Goal: Task Accomplishment & Management: Use online tool/utility

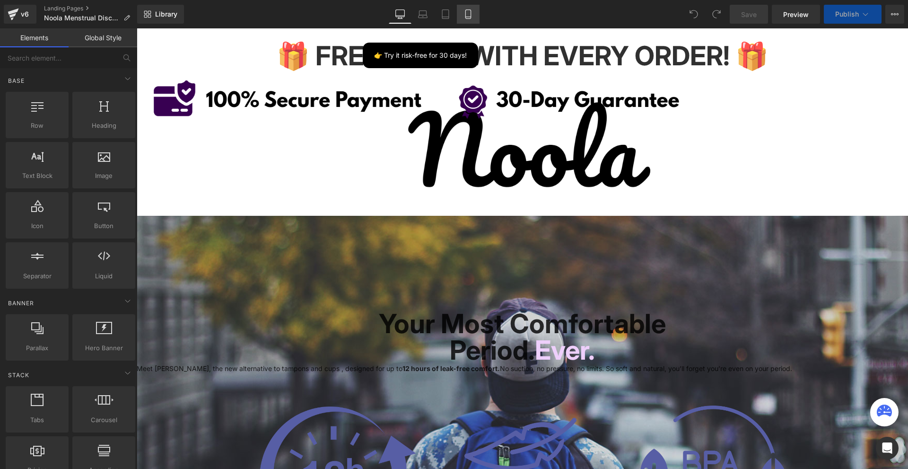
click at [472, 11] on icon at bounding box center [468, 13] width 9 height 9
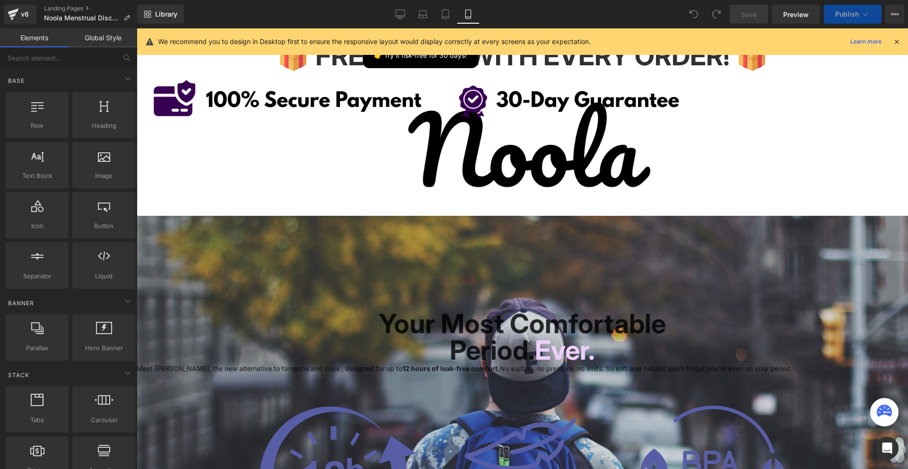
click at [469, 14] on icon at bounding box center [468, 13] width 9 height 9
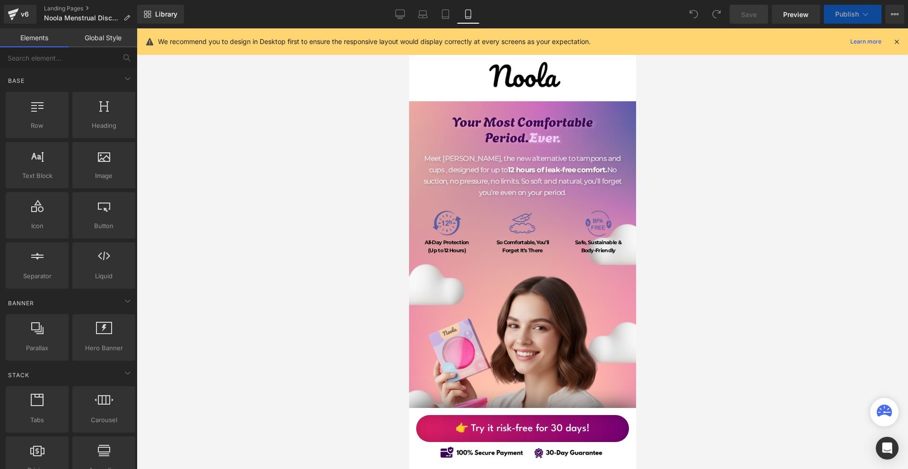
click at [898, 41] on icon at bounding box center [897, 41] width 9 height 9
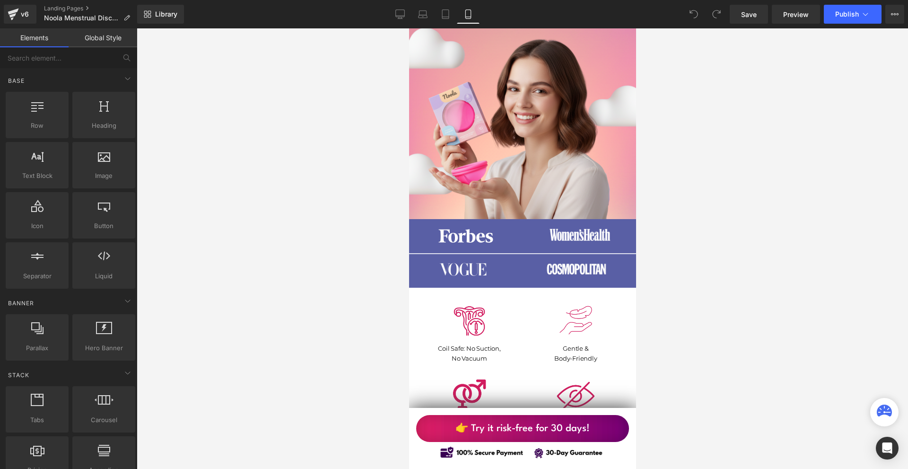
scroll to position [284, 0]
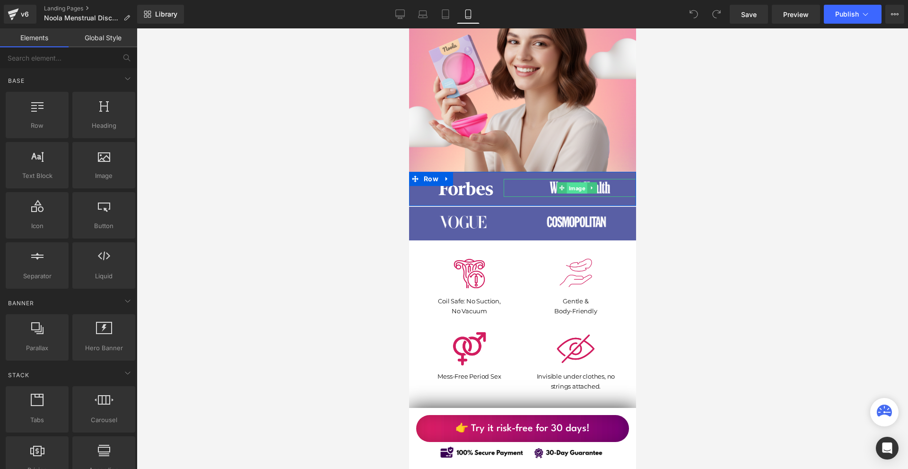
click at [567, 187] on span "Image" at bounding box center [577, 188] width 20 height 11
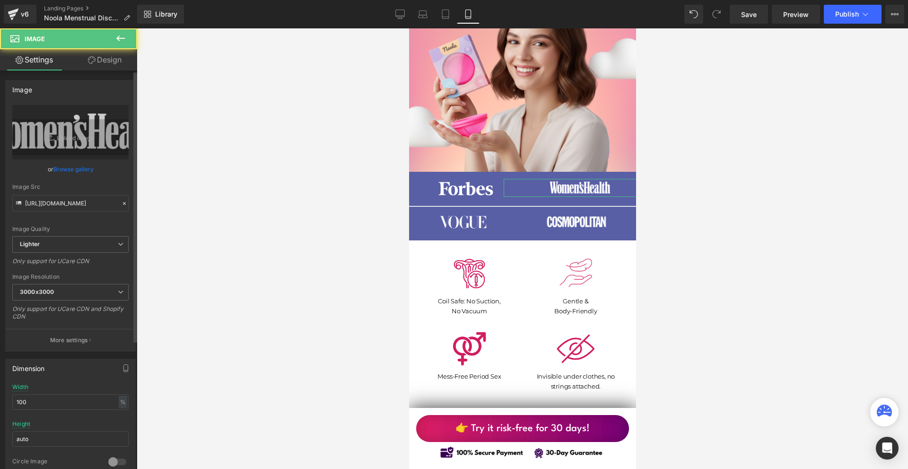
click at [122, 71] on div "Image [URL][DOMAIN_NAME] Replace Image Upload image or Browse gallery Image Src…" at bounding box center [70, 477] width 141 height 814
click at [114, 61] on link "Design" at bounding box center [104, 59] width 69 height 21
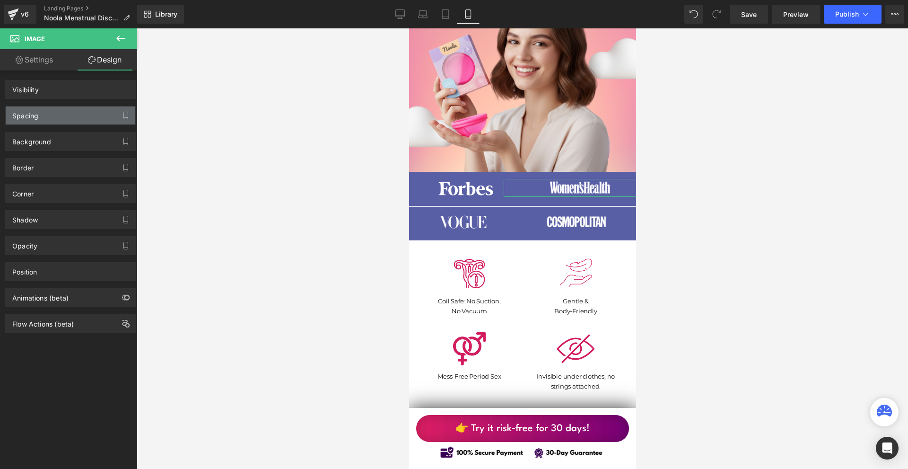
click at [79, 118] on div "Spacing" at bounding box center [71, 115] width 130 height 18
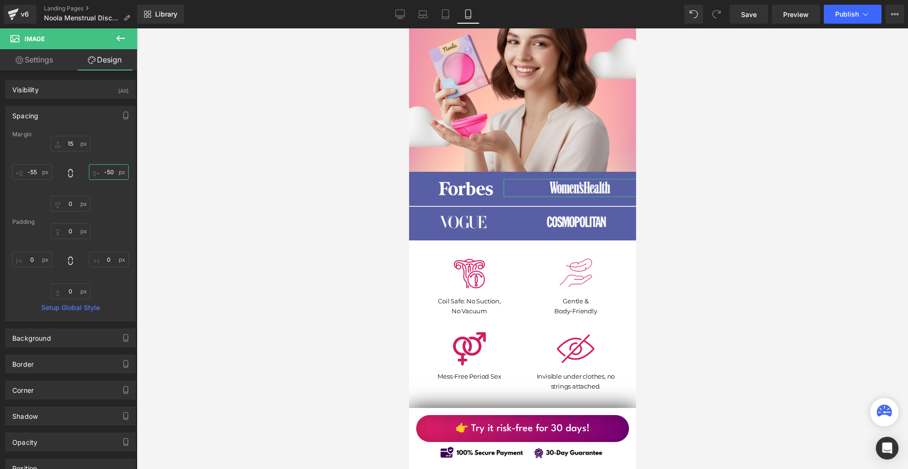
click at [115, 169] on input "-50" at bounding box center [109, 172] width 40 height 16
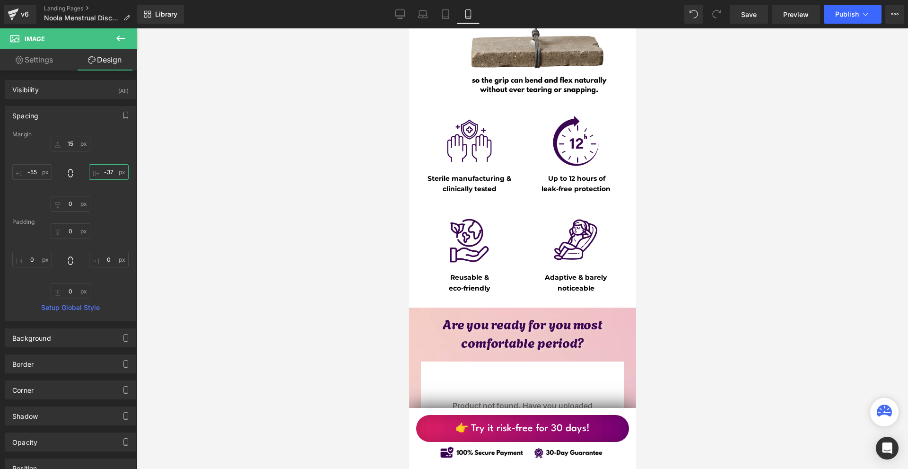
scroll to position [4447, 0]
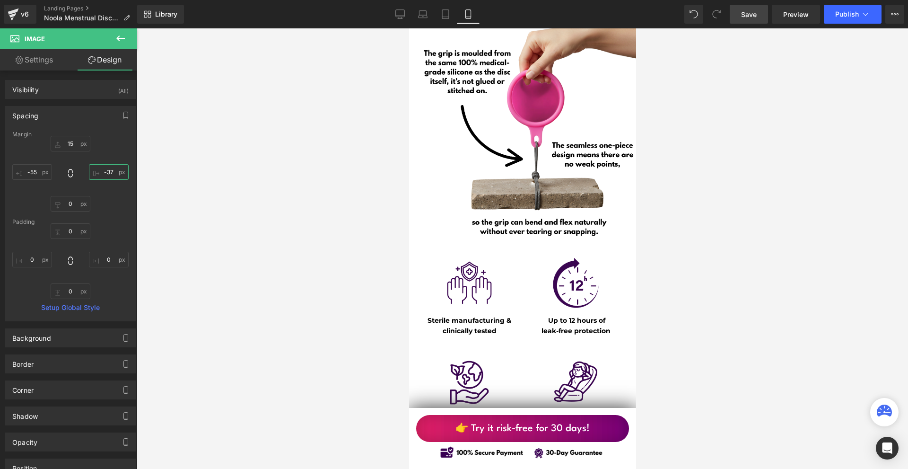
type input "-37"
click at [750, 11] on span "Save" at bounding box center [749, 14] width 16 height 10
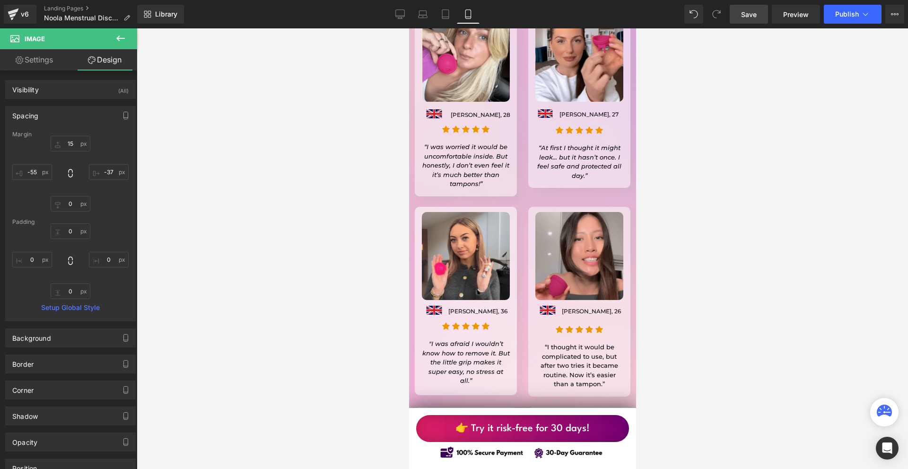
scroll to position [8279, 0]
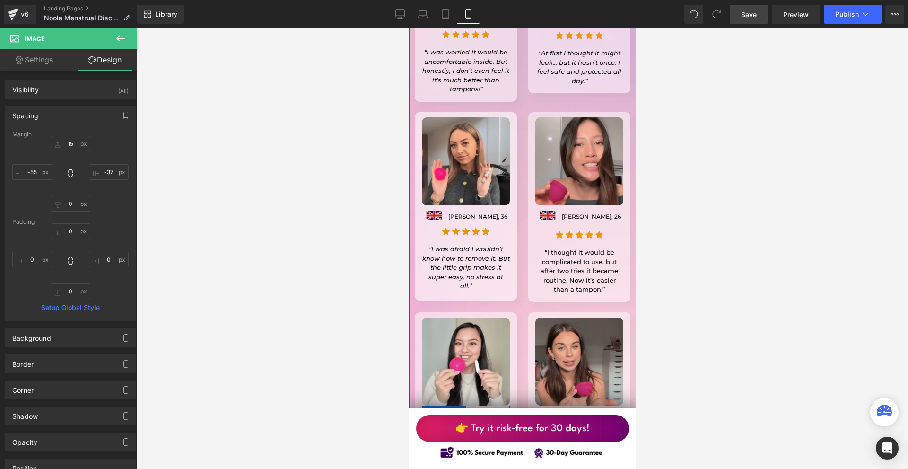
click at [488, 414] on icon at bounding box center [490, 416] width 5 height 5
click at [487, 413] on p "[PERSON_NAME], 39" at bounding box center [474, 417] width 75 height 9
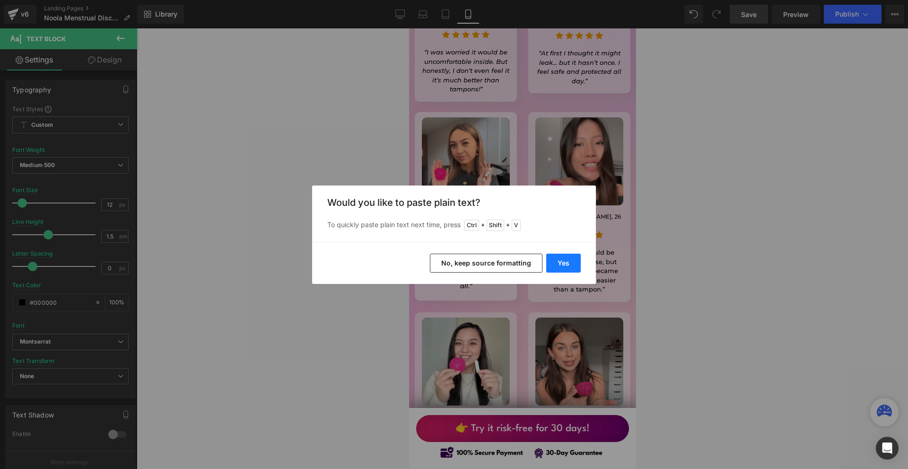
click at [561, 258] on button "Yes" at bounding box center [563, 263] width 35 height 19
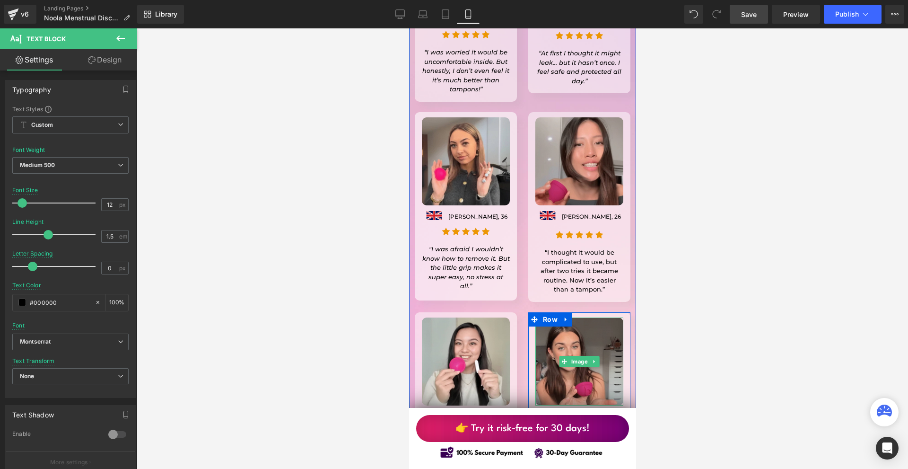
scroll to position [8137, 0]
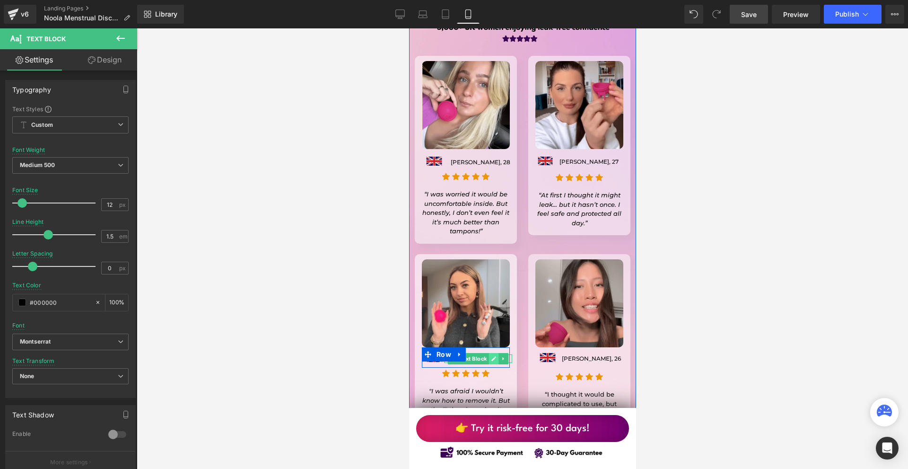
click at [491, 356] on icon at bounding box center [493, 359] width 5 height 6
click at [488, 354] on p "[PERSON_NAME], 36" at bounding box center [478, 358] width 68 height 9
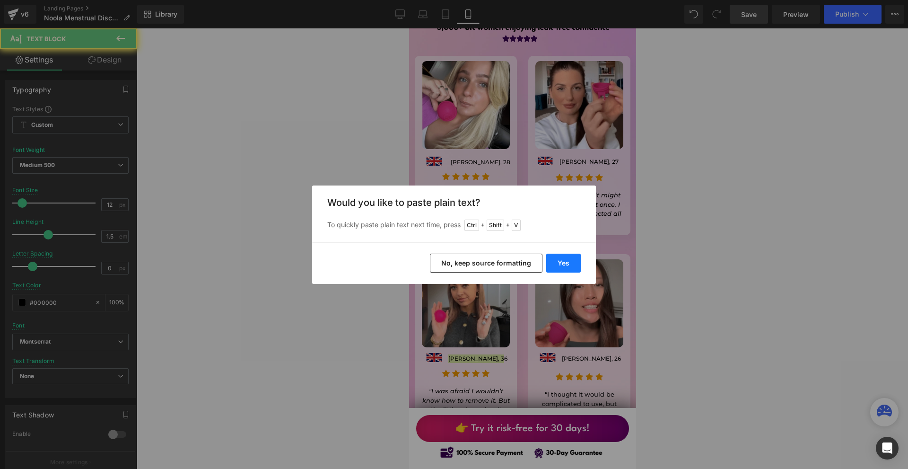
click at [555, 262] on button "Yes" at bounding box center [563, 263] width 35 height 19
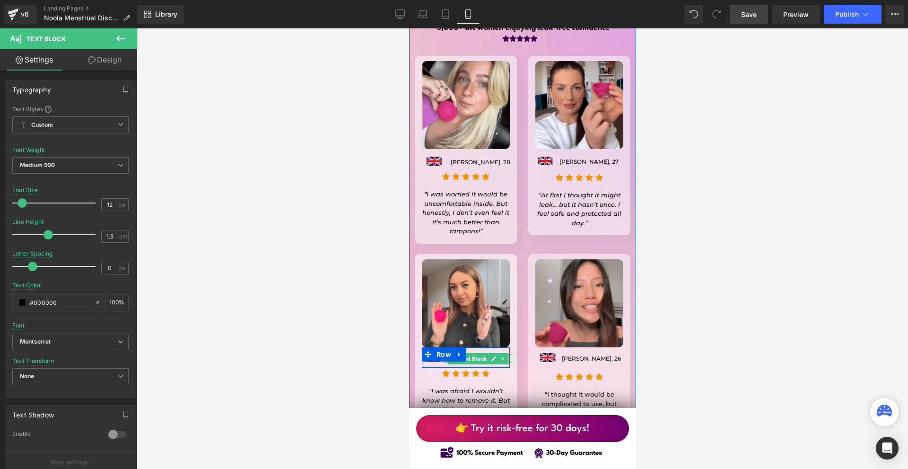
click at [493, 356] on icon at bounding box center [493, 359] width 5 height 6
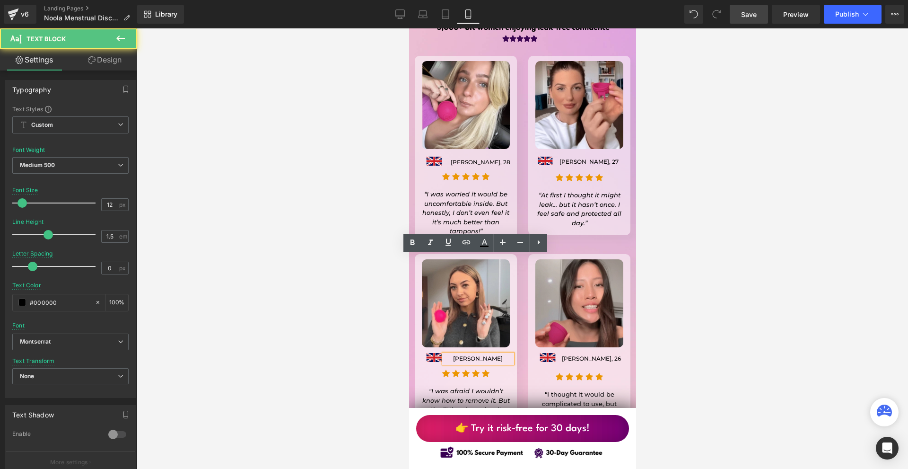
click at [452, 354] on p "[PERSON_NAME]" at bounding box center [478, 358] width 68 height 9
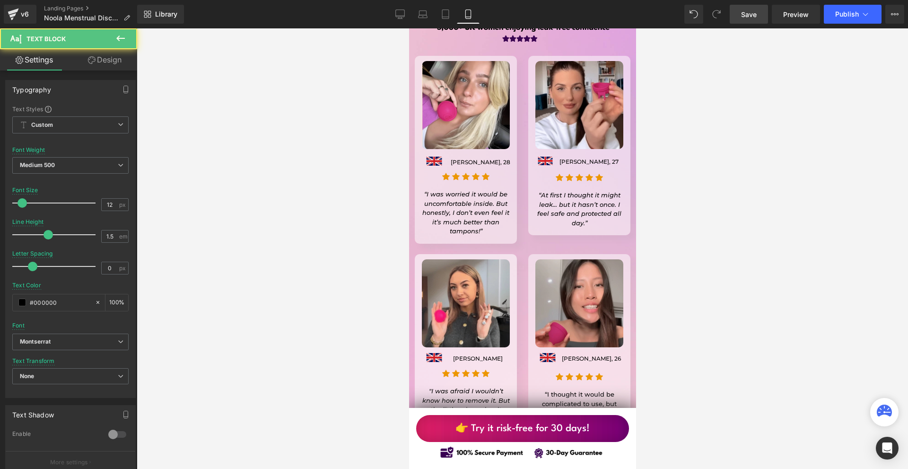
click at [97, 50] on link "Design" at bounding box center [104, 59] width 69 height 21
click at [0, 0] on div "Spacing" at bounding box center [0, 0] width 0 height 0
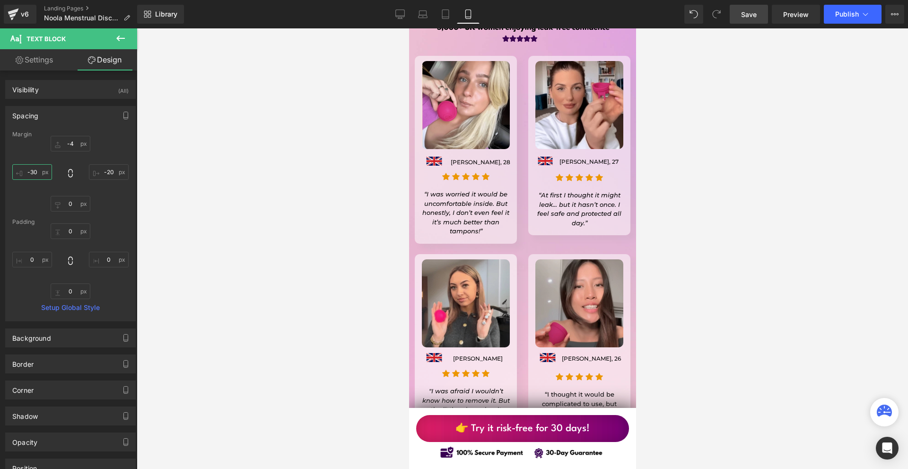
click at [43, 178] on input "-30" at bounding box center [32, 172] width 40 height 16
type input "-40"
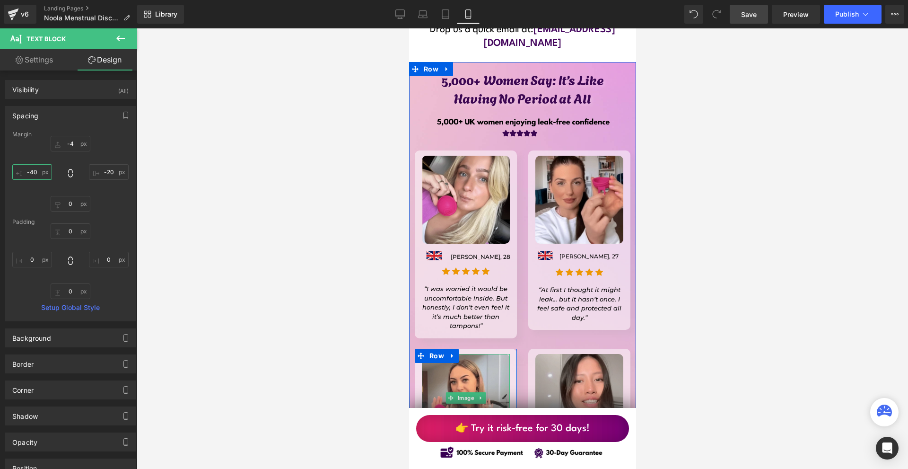
scroll to position [7995, 0]
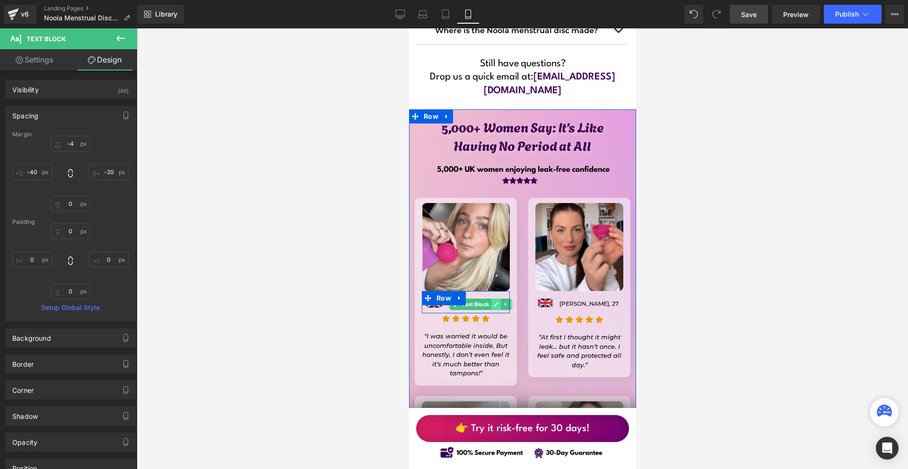
click at [495, 301] on icon at bounding box center [495, 304] width 5 height 6
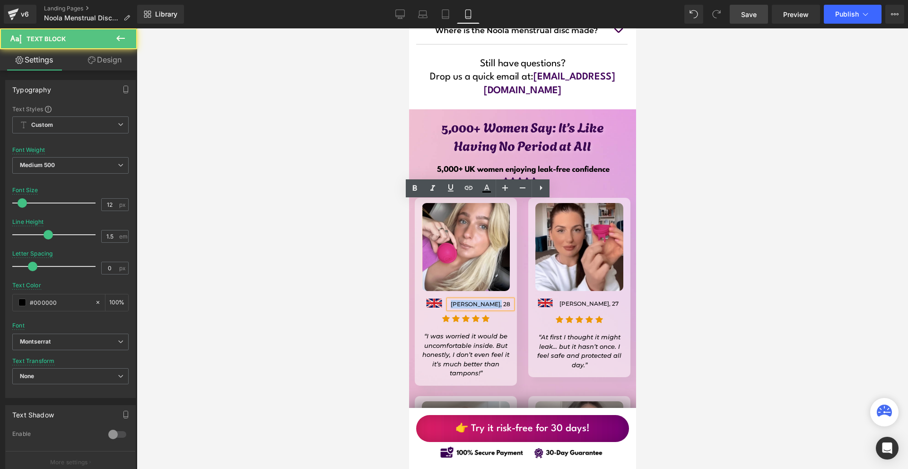
drag, startPoint x: 494, startPoint y: 204, endPoint x: 451, endPoint y: 202, distance: 43.1
click at [451, 300] on p "[PERSON_NAME], 28" at bounding box center [479, 304] width 63 height 9
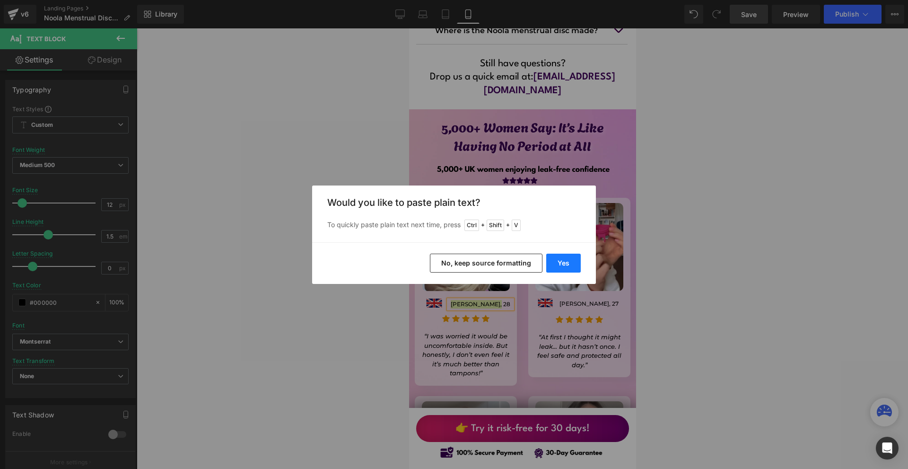
click at [561, 259] on button "Yes" at bounding box center [563, 263] width 35 height 19
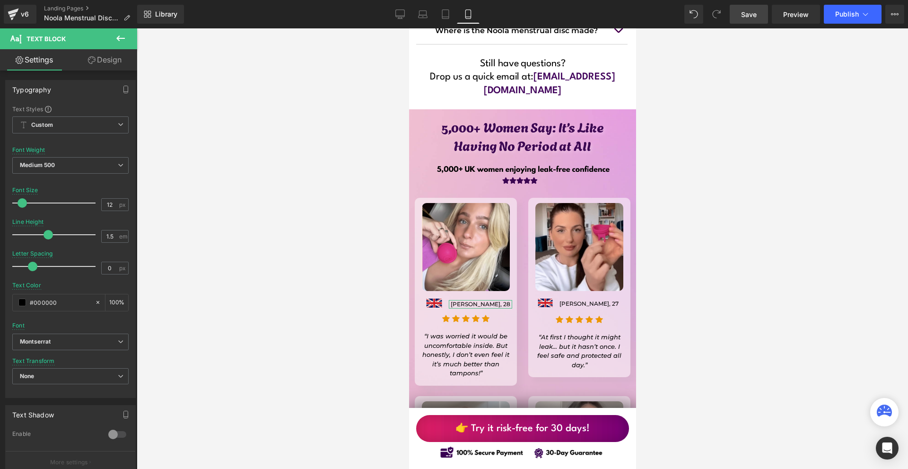
click at [120, 65] on link "Design" at bounding box center [104, 59] width 69 height 21
click at [0, 0] on div "Spacing" at bounding box center [0, 0] width 0 height 0
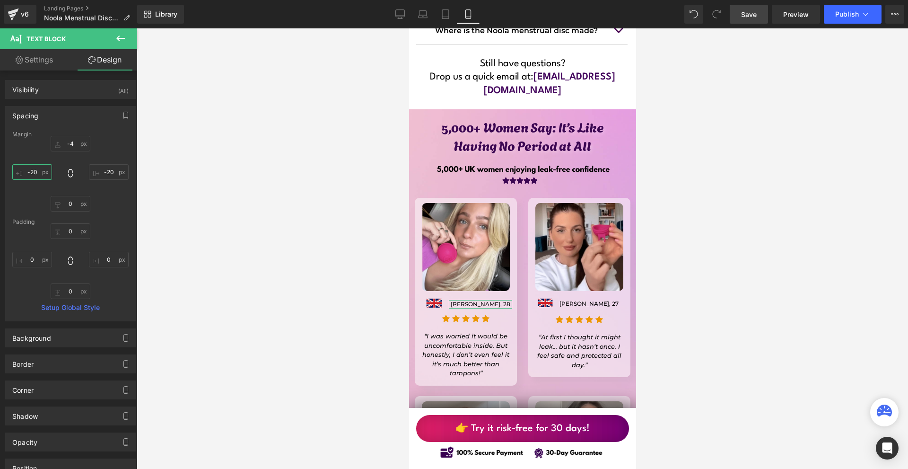
click at [45, 173] on input "-20" at bounding box center [32, 172] width 40 height 16
type input "-40"
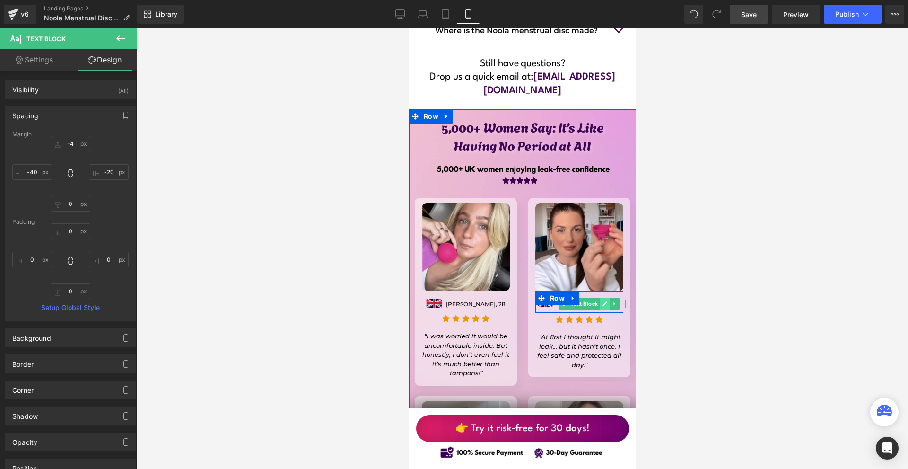
click at [603, 301] on icon at bounding box center [604, 303] width 5 height 5
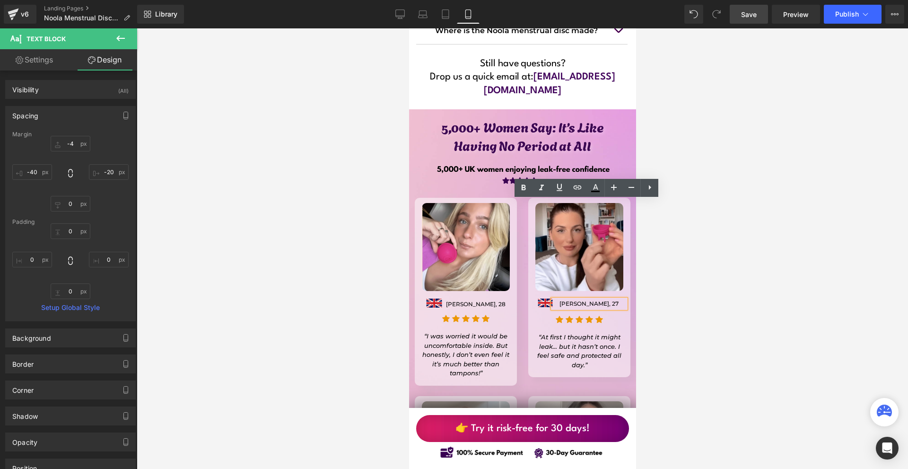
click at [602, 299] on p "[PERSON_NAME], 27" at bounding box center [589, 303] width 73 height 9
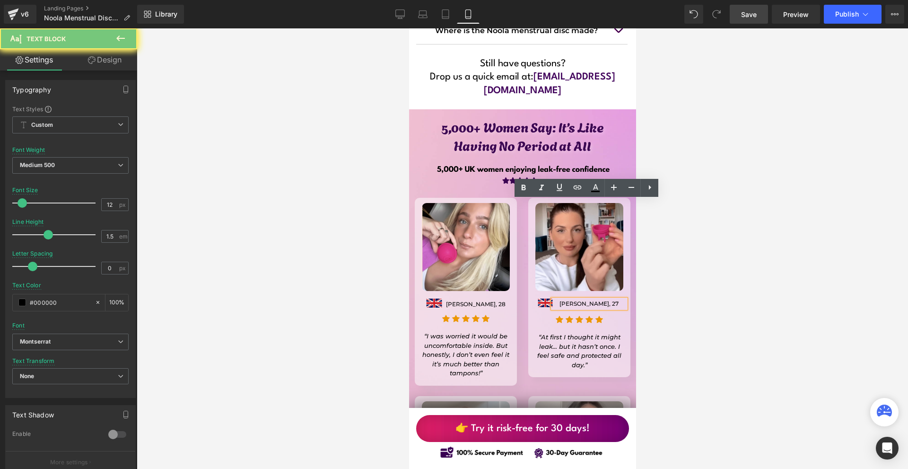
click at [602, 299] on p "[PERSON_NAME], 27" at bounding box center [589, 303] width 73 height 9
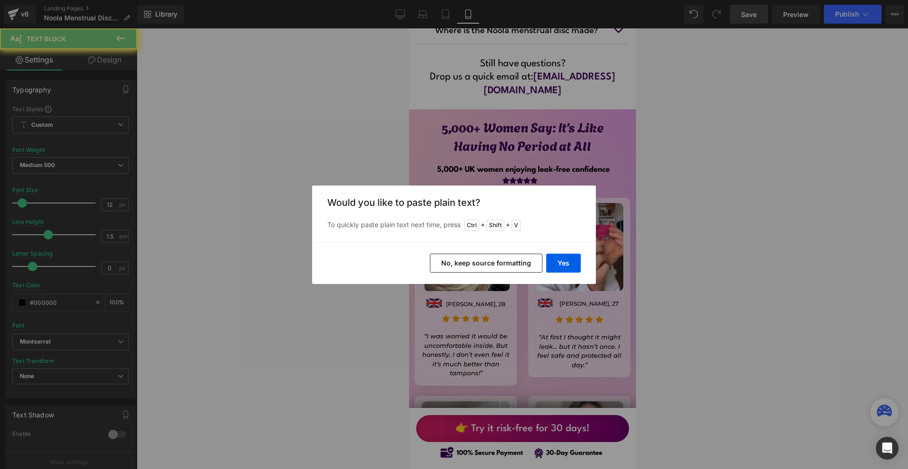
click at [573, 250] on div "Yes No, keep source formatting" at bounding box center [454, 263] width 284 height 42
click at [573, 255] on button "Yes" at bounding box center [563, 263] width 35 height 19
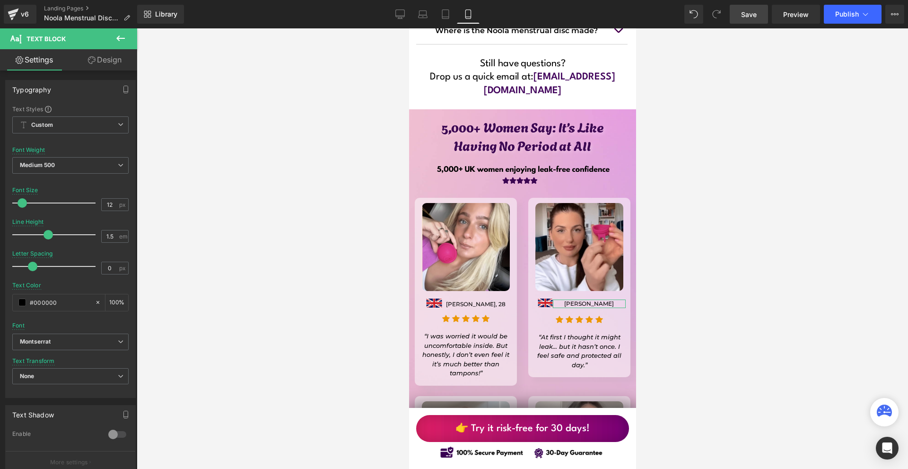
click at [100, 69] on link "Design" at bounding box center [104, 59] width 69 height 21
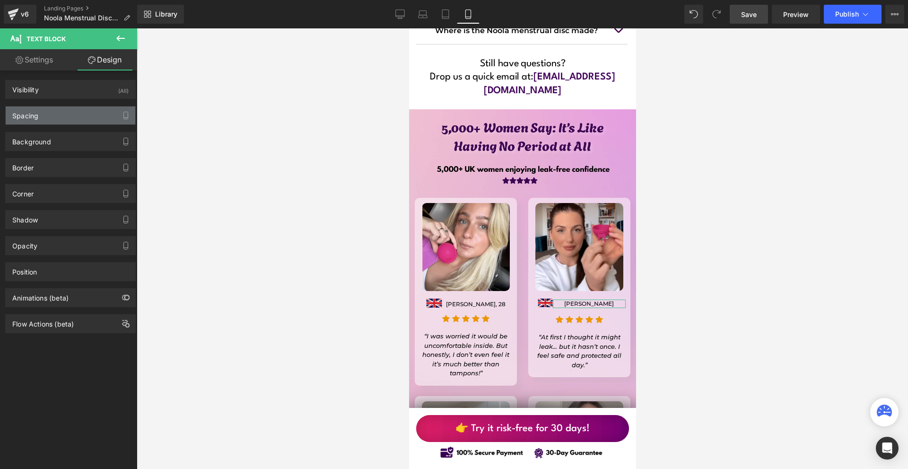
click at [72, 121] on div "Spacing" at bounding box center [71, 115] width 130 height 18
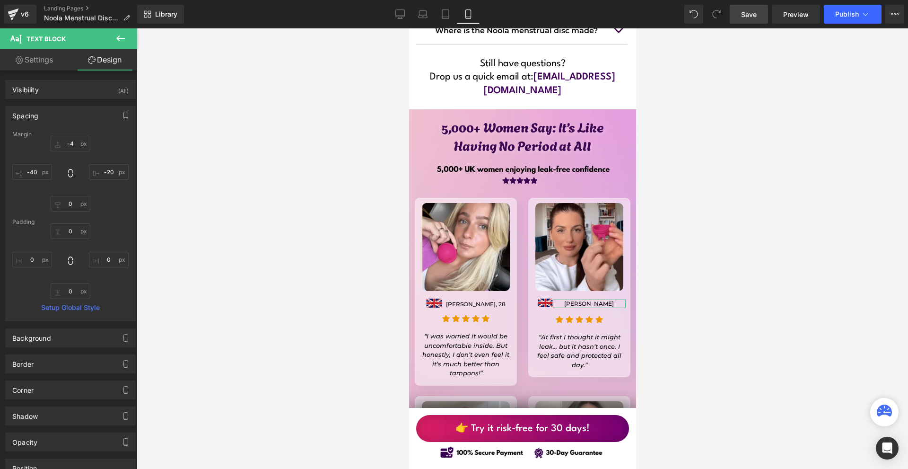
click at [57, 167] on div at bounding box center [70, 174] width 116 height 76
click at [54, 168] on div at bounding box center [70, 174] width 116 height 76
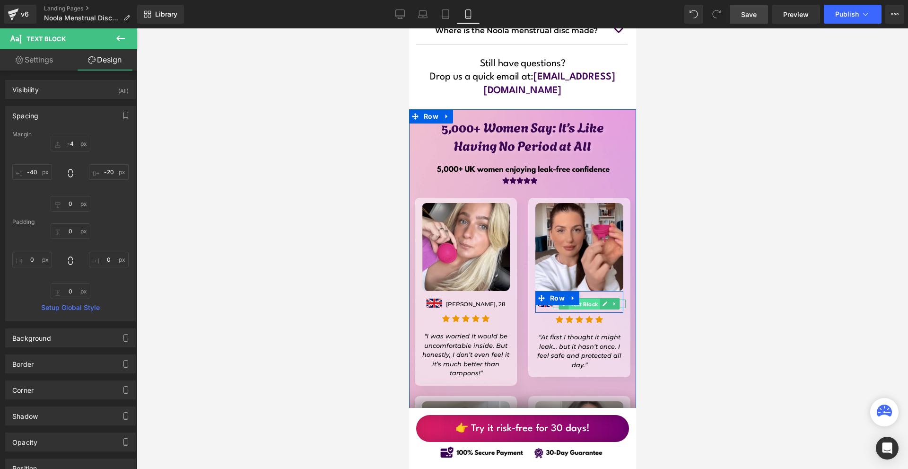
click at [579, 299] on span "Text Block" at bounding box center [583, 304] width 31 height 11
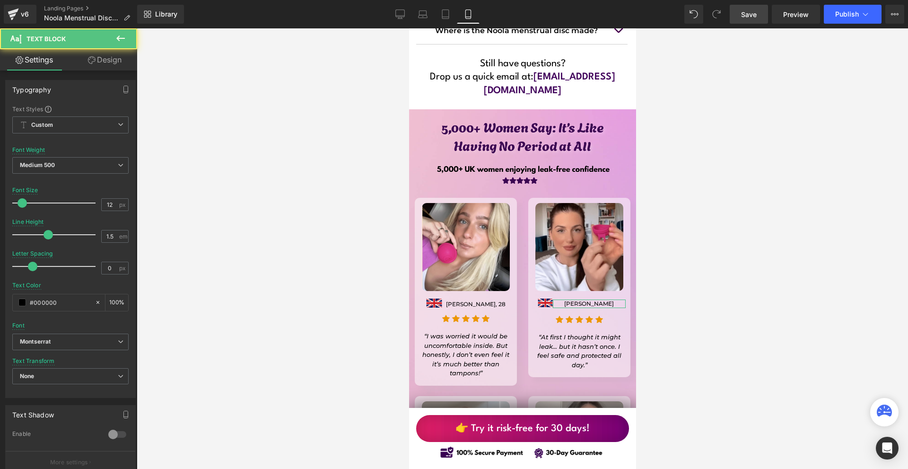
click at [119, 62] on link "Design" at bounding box center [104, 59] width 69 height 21
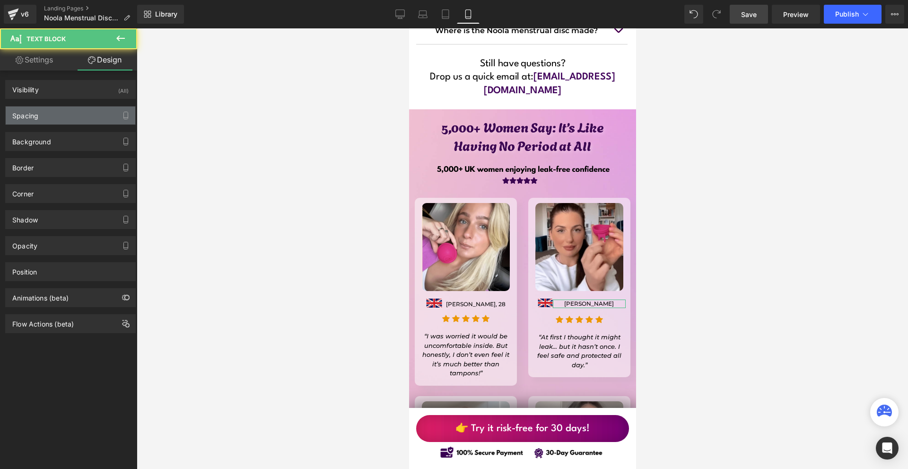
click at [48, 113] on div "Spacing" at bounding box center [71, 115] width 130 height 18
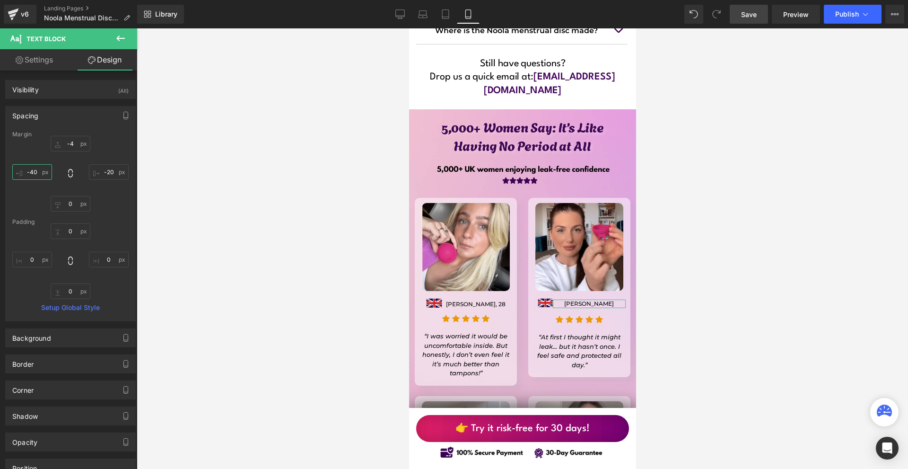
click at [52, 174] on input "text" at bounding box center [32, 172] width 40 height 16
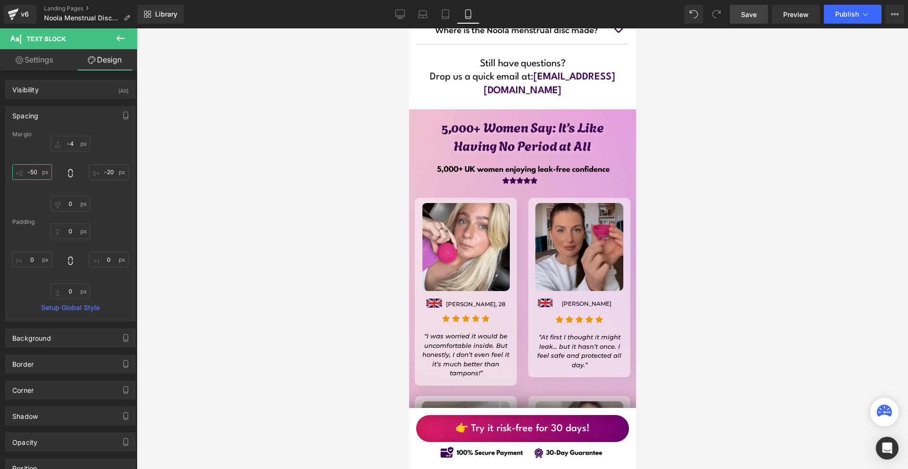
scroll to position [8184, 0]
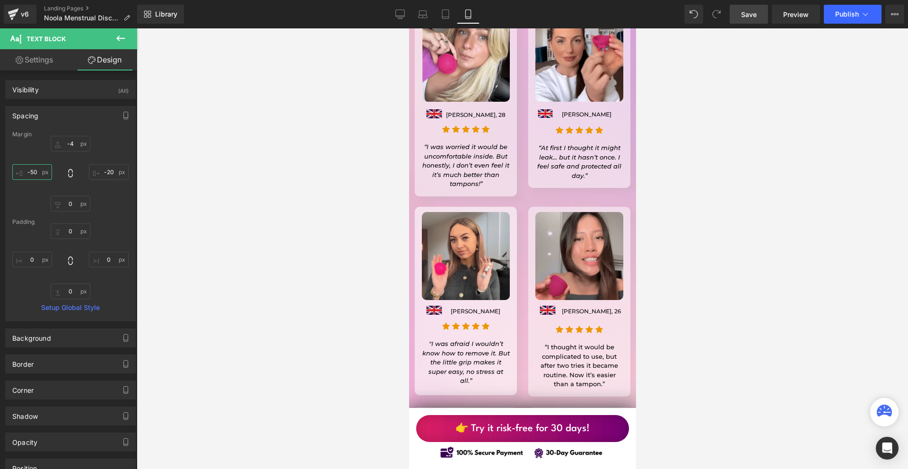
type input "-50"
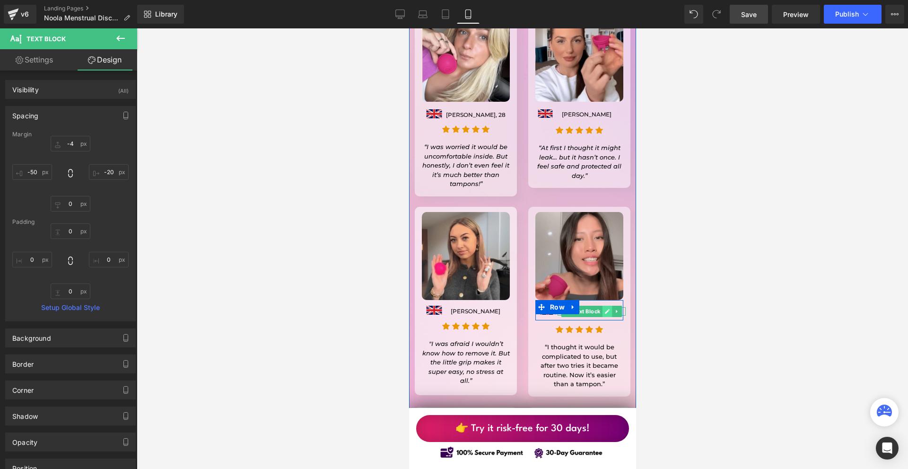
click at [606, 308] on icon at bounding box center [607, 311] width 5 height 6
click at [606, 307] on p "[PERSON_NAME], 26" at bounding box center [591, 311] width 68 height 9
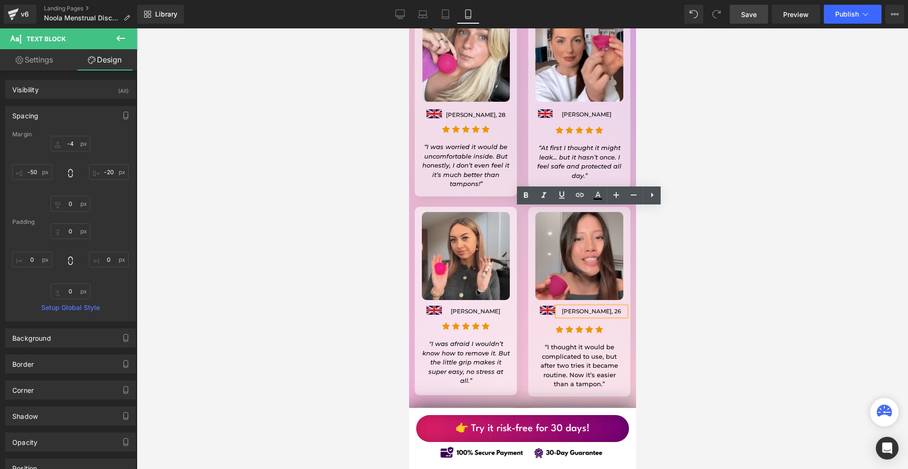
click at [606, 307] on p "[PERSON_NAME], 26" at bounding box center [591, 311] width 68 height 9
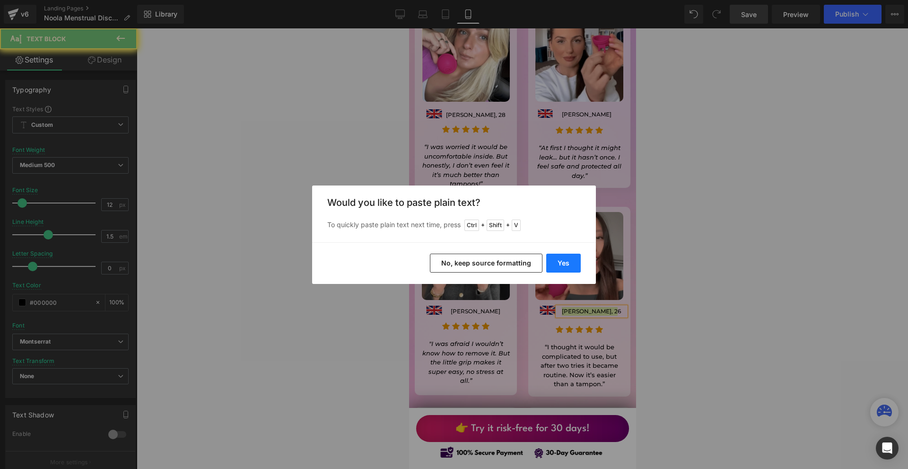
drag, startPoint x: 567, startPoint y: 258, endPoint x: 224, endPoint y: 230, distance: 344.1
click at [567, 258] on button "Yes" at bounding box center [563, 263] width 35 height 19
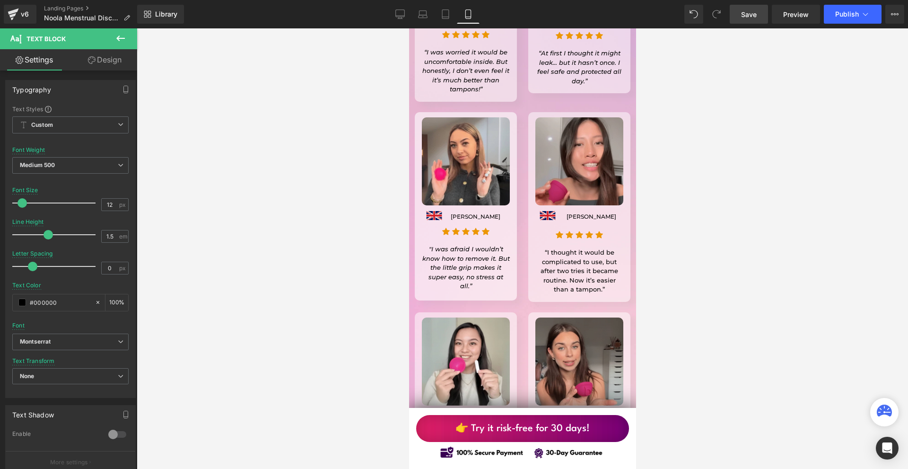
scroll to position [8231, 0]
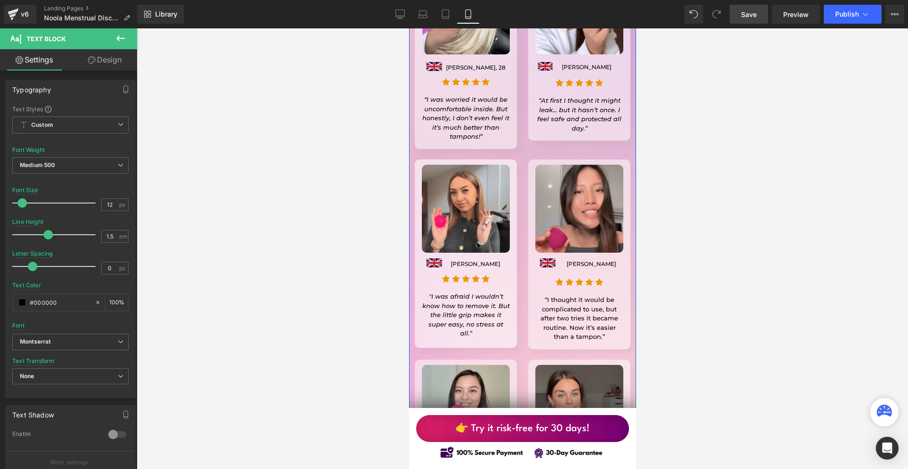
click at [566, 295] on p "“I thought it would be complicated to use, but after two tries it became routin…" at bounding box center [579, 318] width 88 height 46
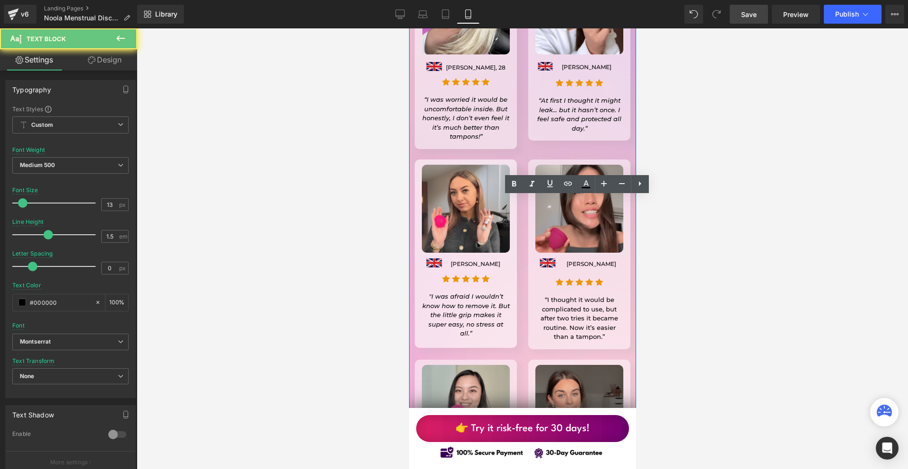
click at [566, 295] on p "“I thought it would be complicated to use, but after two tries it became routin…" at bounding box center [579, 318] width 88 height 46
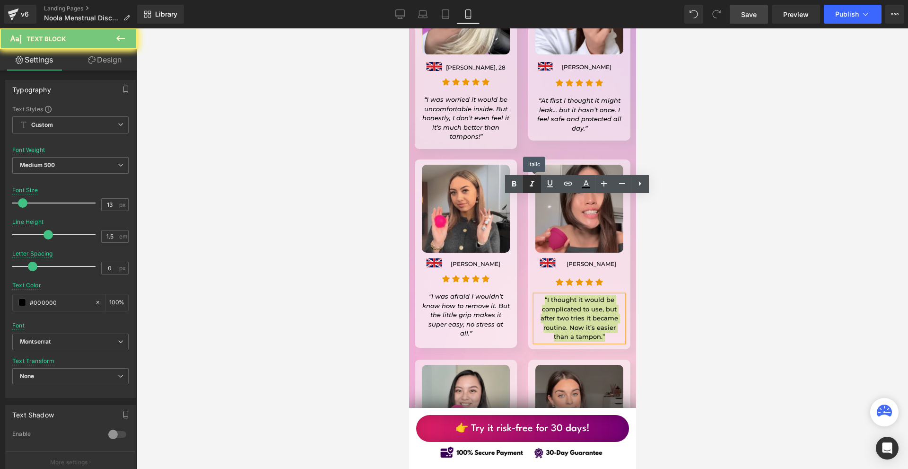
click at [533, 185] on icon at bounding box center [532, 183] width 11 height 11
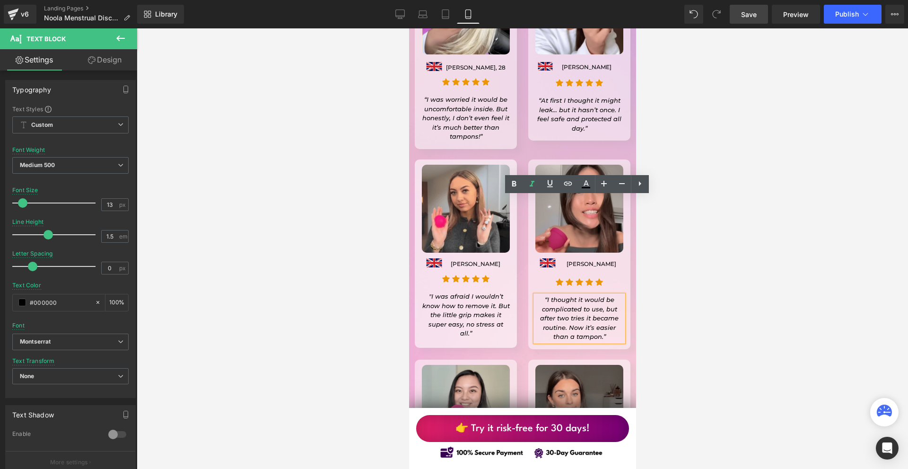
scroll to position [8373, 0]
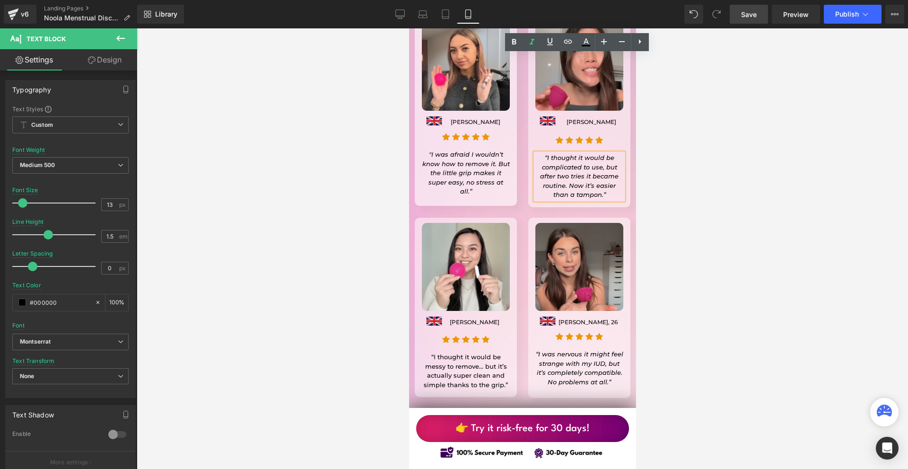
click at [549, 350] on icon "“I was nervous it might feel strange with my IUD, but it’s completely compatibl…" at bounding box center [580, 367] width 88 height 35
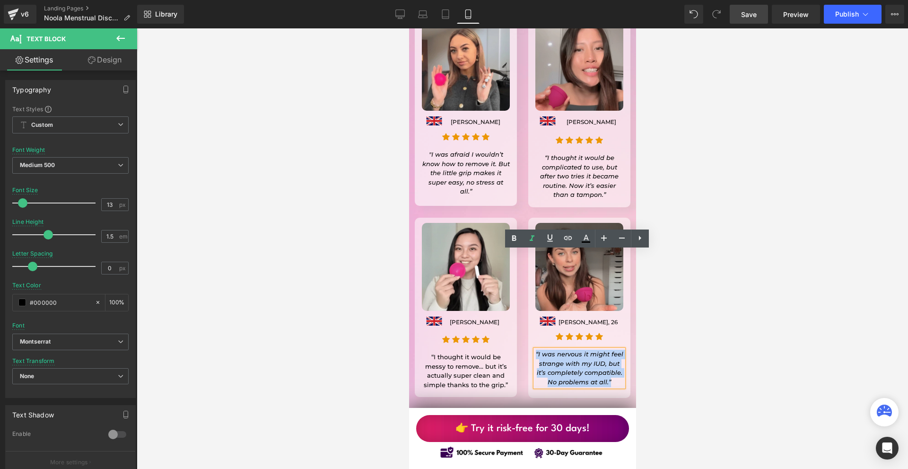
click at [479, 365] on link at bounding box center [481, 370] width 10 height 11
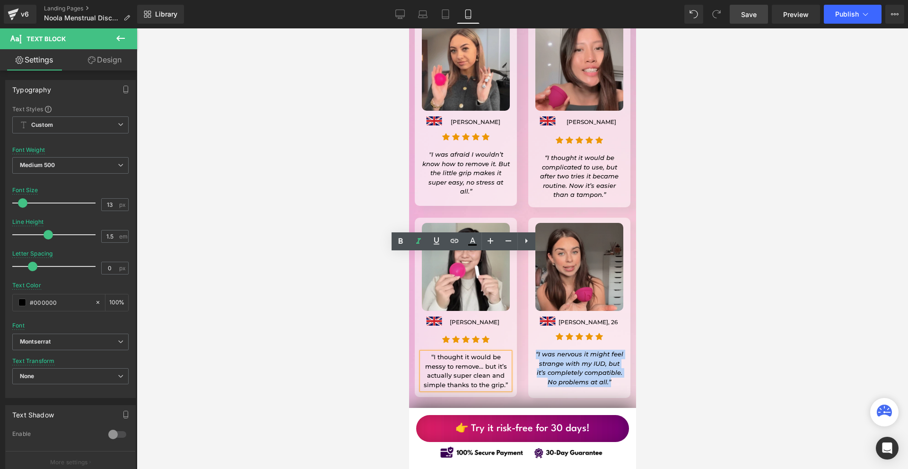
click at [478, 352] on p "“I thought it would be messy to remove… but it’s actually super clean and simpl…" at bounding box center [465, 370] width 88 height 37
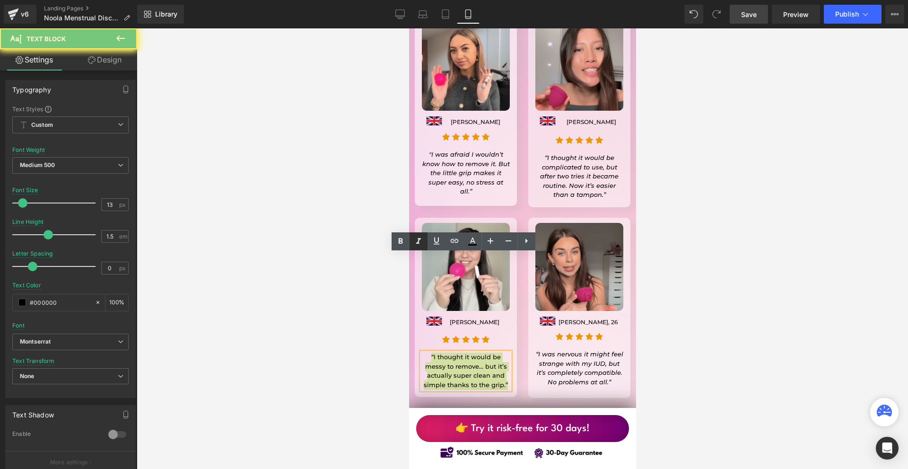
click at [417, 245] on icon at bounding box center [418, 241] width 11 height 11
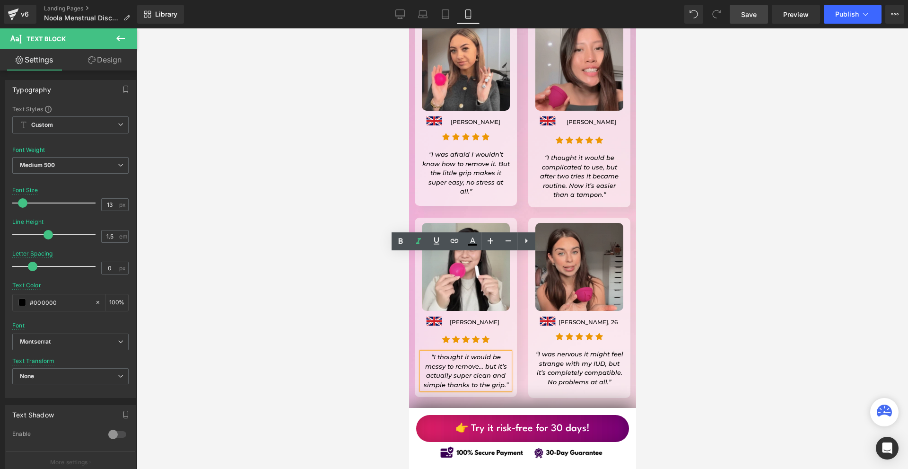
click at [458, 353] on icon "“I thought it would be messy to remove… but it’s actually super clean and simpl…" at bounding box center [465, 370] width 85 height 35
click at [694, 316] on div at bounding box center [523, 248] width 772 height 440
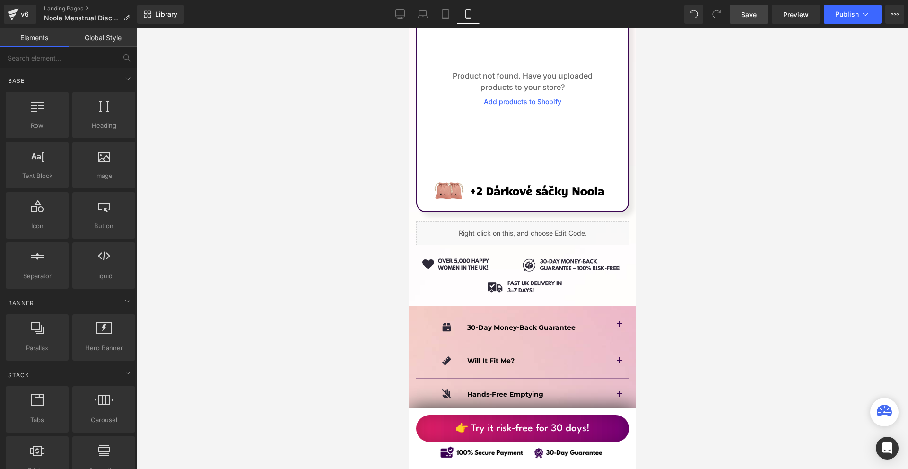
scroll to position [6481, 0]
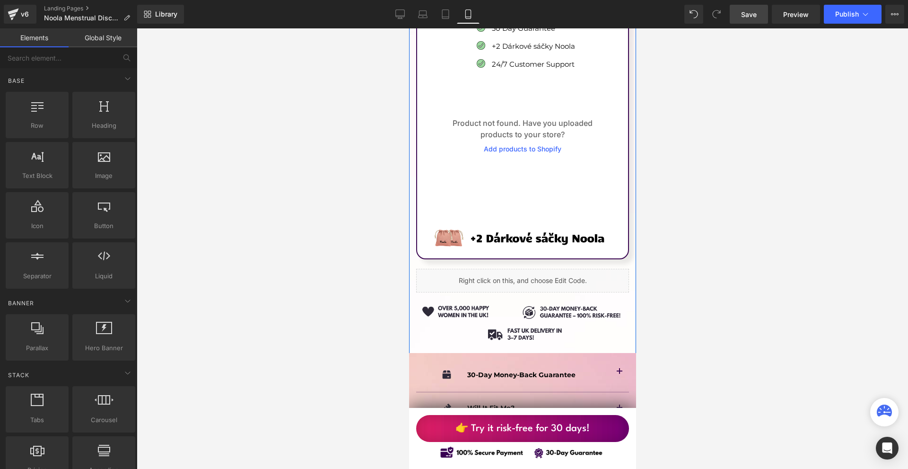
click at [529, 269] on div "Liquid" at bounding box center [522, 281] width 213 height 24
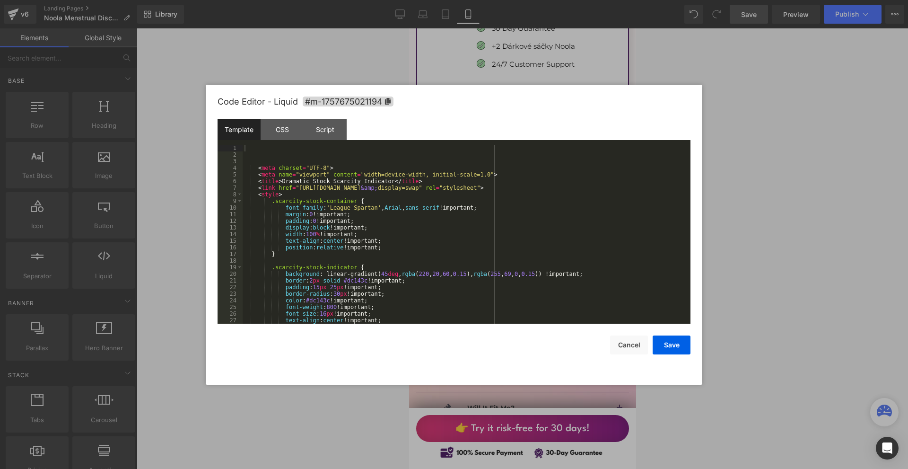
click at [756, 230] on div at bounding box center [454, 234] width 908 height 469
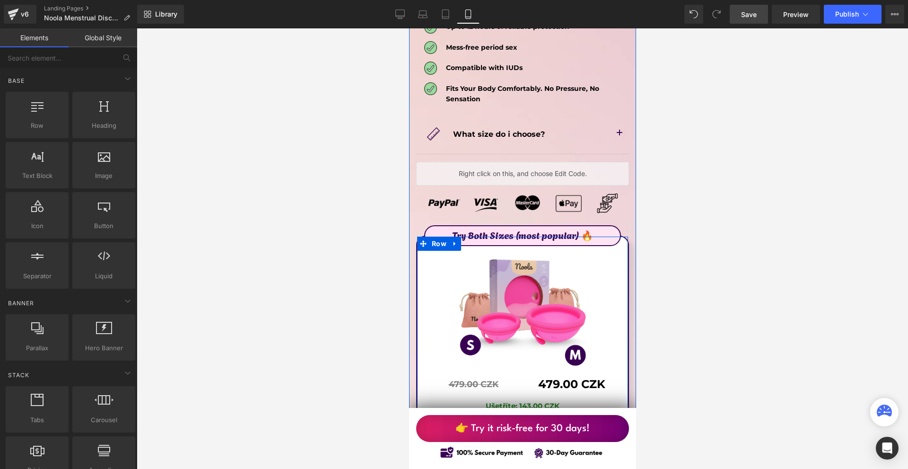
scroll to position [5109, 0]
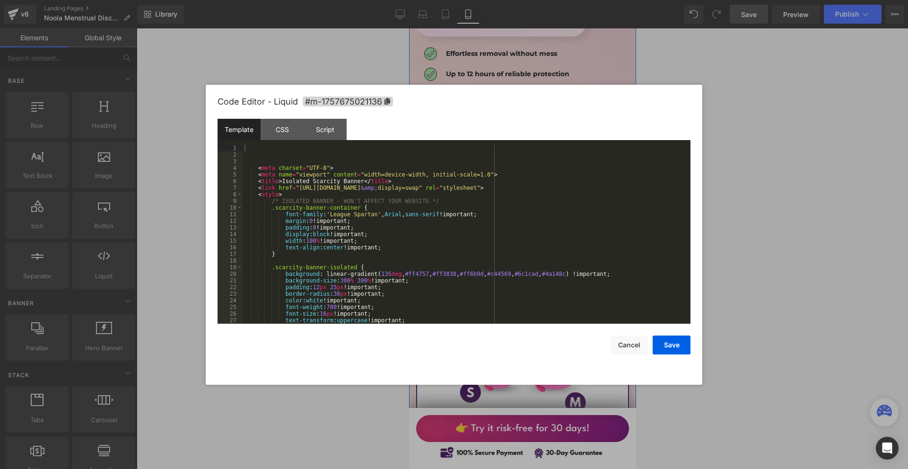
click at [534, 211] on link at bounding box center [531, 216] width 10 height 11
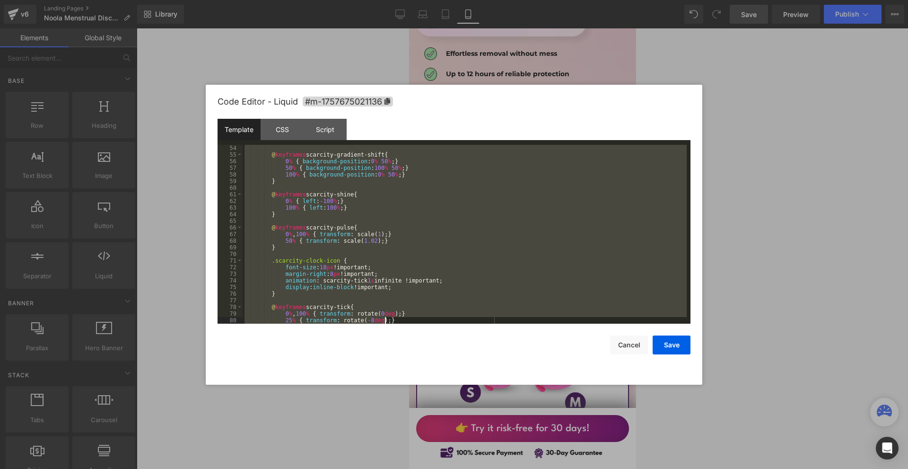
scroll to position [623, 0]
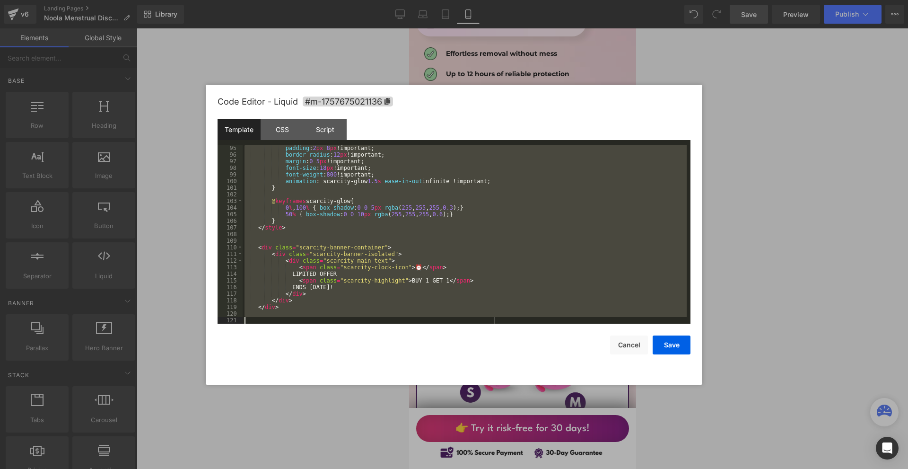
drag, startPoint x: 258, startPoint y: 148, endPoint x: 457, endPoint y: 374, distance: 300.3
click at [457, 374] on div "Code Editor - Liquid #m-1757675021136 Template CSS Script Data 95 96 97 98 99 1…" at bounding box center [454, 235] width 473 height 300
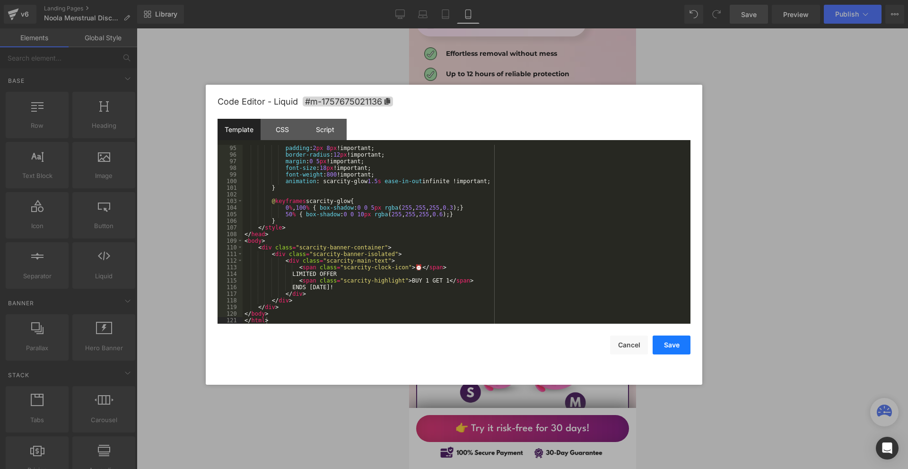
click at [671, 343] on button "Save" at bounding box center [672, 344] width 38 height 19
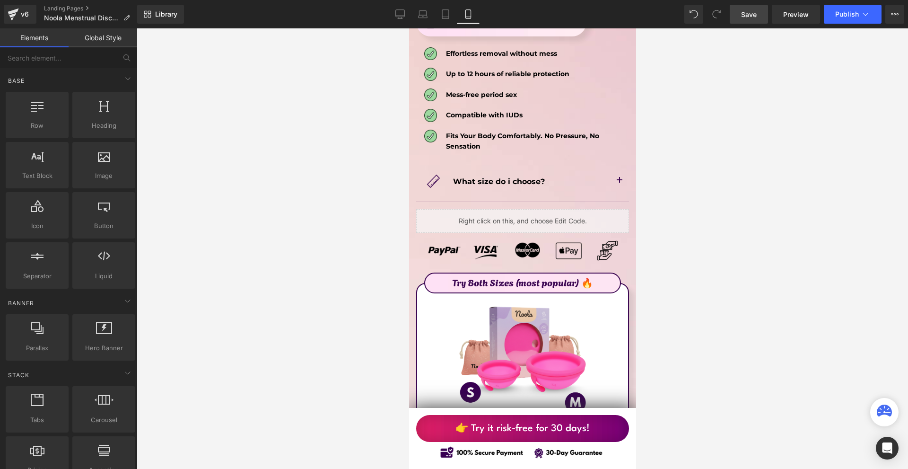
click at [751, 9] on link "Save" at bounding box center [749, 14] width 38 height 19
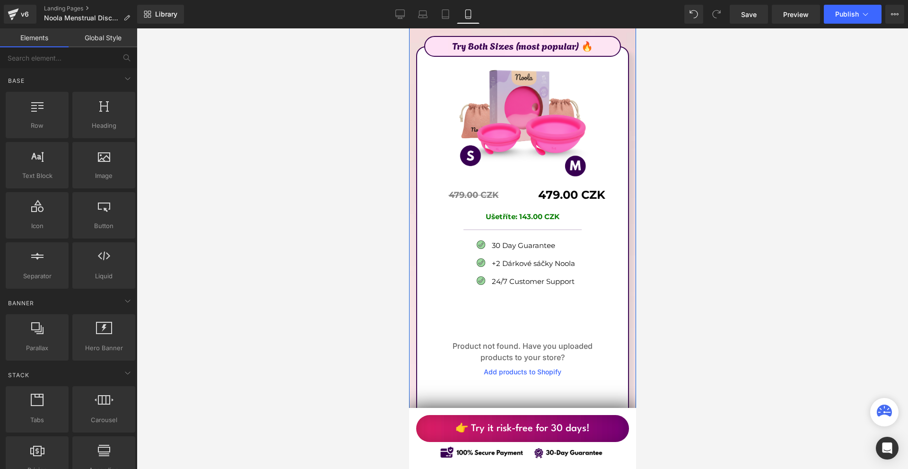
scroll to position [5393, 0]
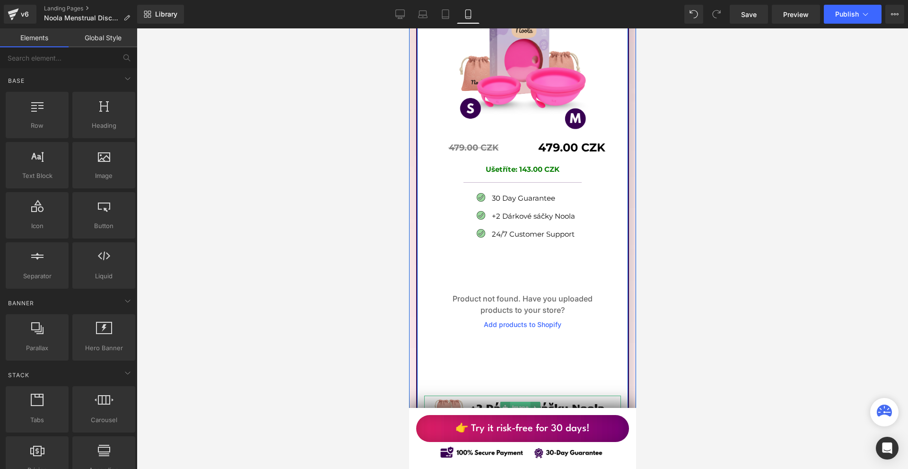
click at [520, 402] on span "Image" at bounding box center [520, 407] width 20 height 11
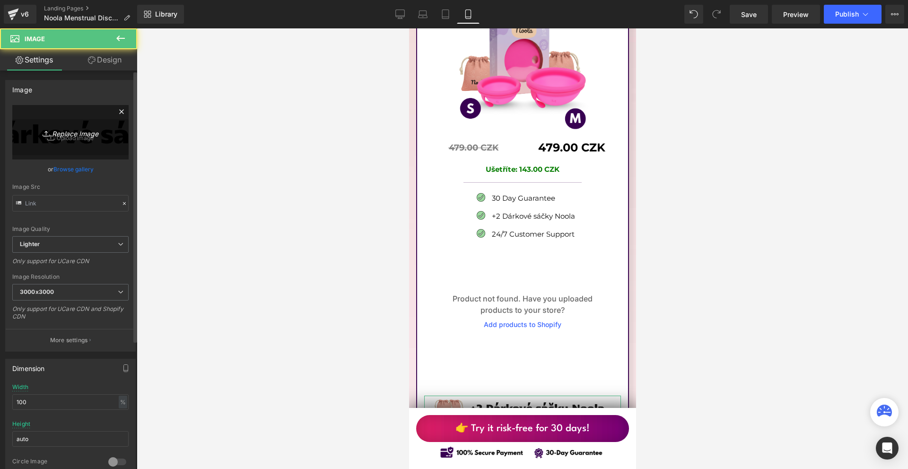
click at [73, 132] on icon "Replace Image" at bounding box center [71, 132] width 76 height 12
type input "C:\fakepath\Více než 10 000 šťastných žen! - 2025-09-12T183519.666.png"
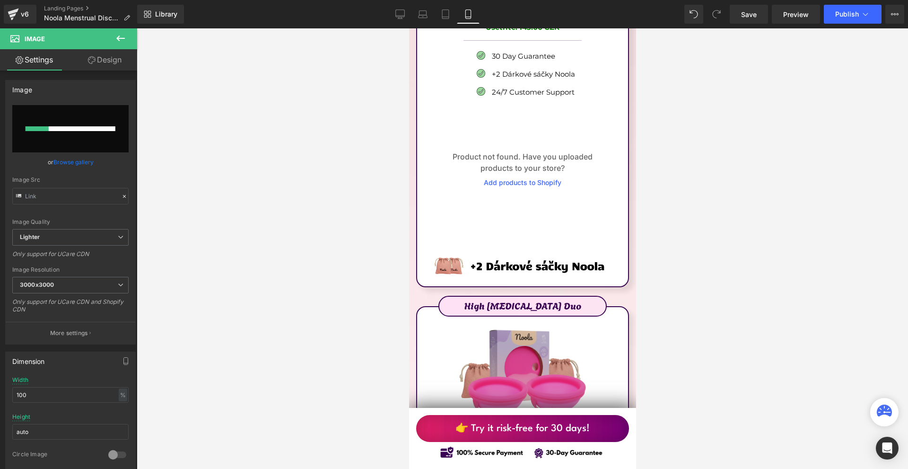
scroll to position [5582, 0]
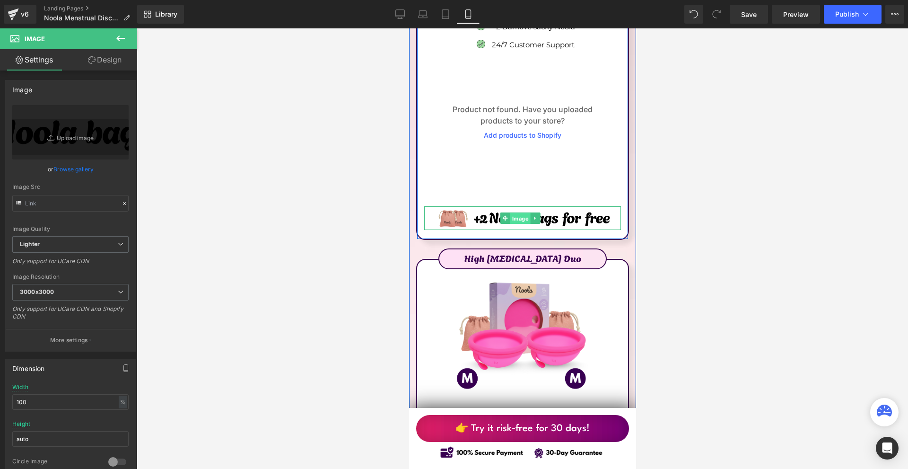
click at [521, 212] on span "Image" at bounding box center [520, 217] width 20 height 11
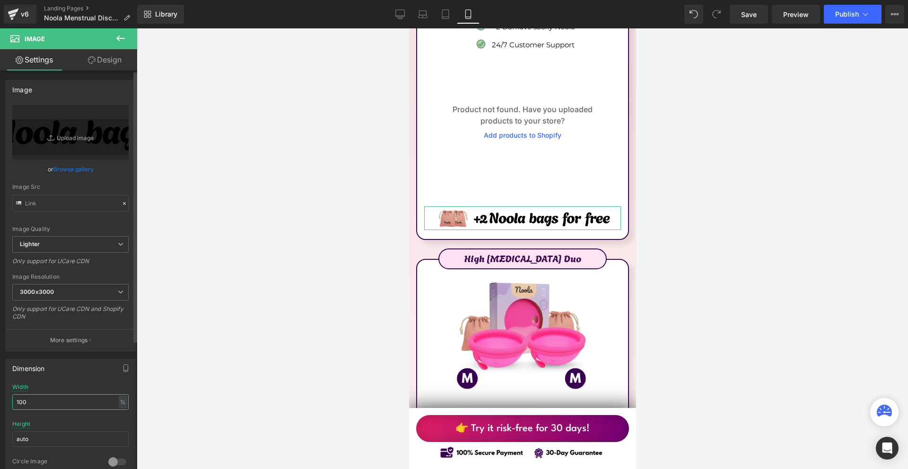
click at [69, 405] on input "100" at bounding box center [70, 402] width 116 height 16
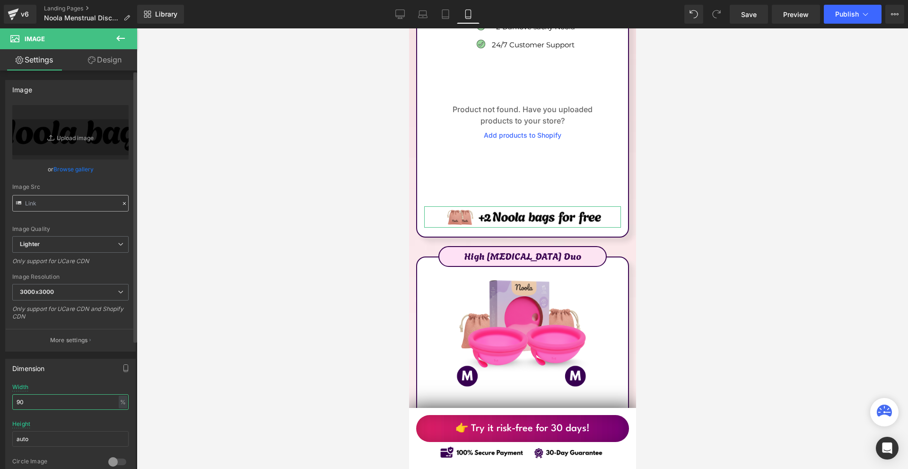
type input "90"
click at [69, 199] on input "text" at bounding box center [70, 203] width 116 height 17
type input "[URL][DOMAIN_NAME]"
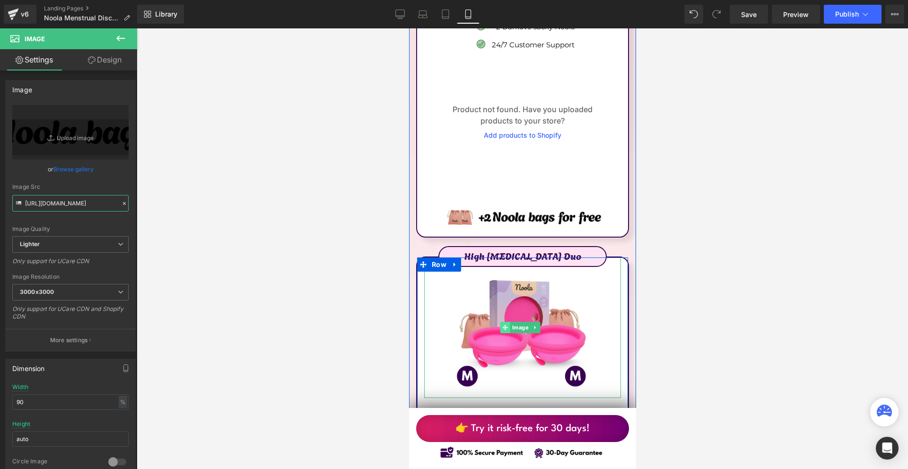
scroll to position [5866, 0]
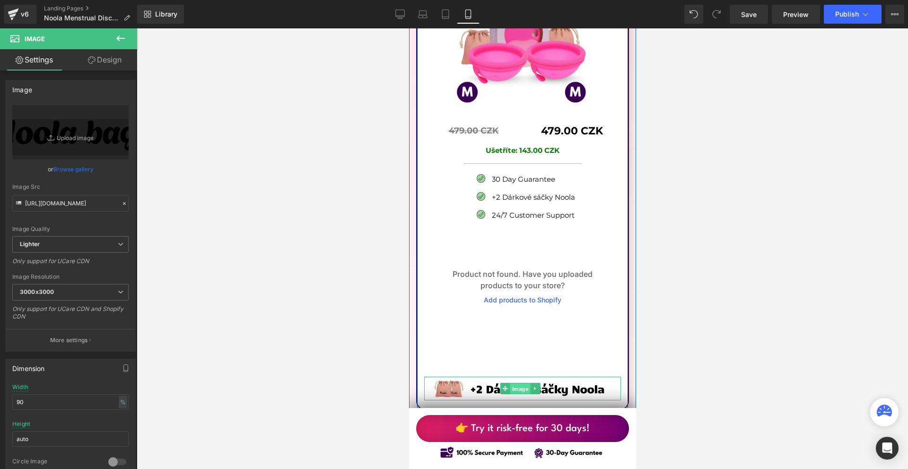
click at [510, 383] on span "Image" at bounding box center [520, 388] width 20 height 11
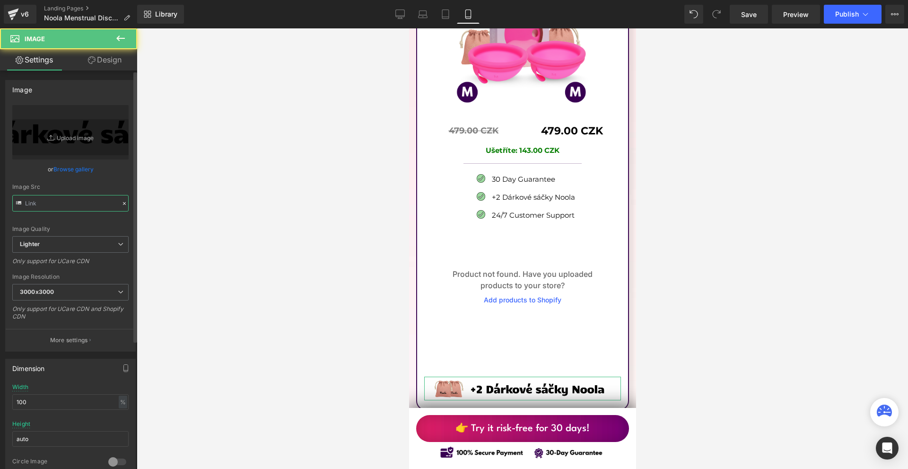
click at [75, 196] on input "text" at bounding box center [70, 203] width 116 height 17
click at [75, 196] on input "[URL][DOMAIN_NAME]" at bounding box center [70, 203] width 116 height 17
paste input "755475c2-84a9-4283-a4e8-620f8d0cbddb/-/format/auto/-/preview/3000x3000/-/qualit…"
type input "[URL][DOMAIN_NAME]"
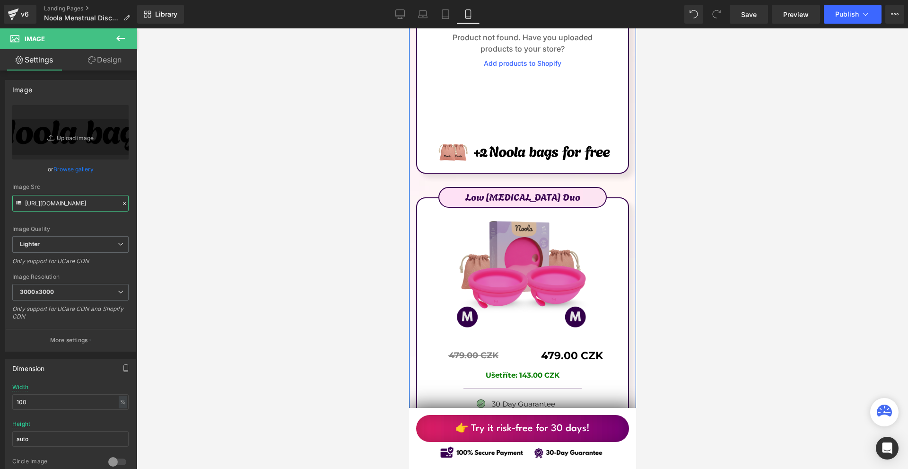
scroll to position [6339, 0]
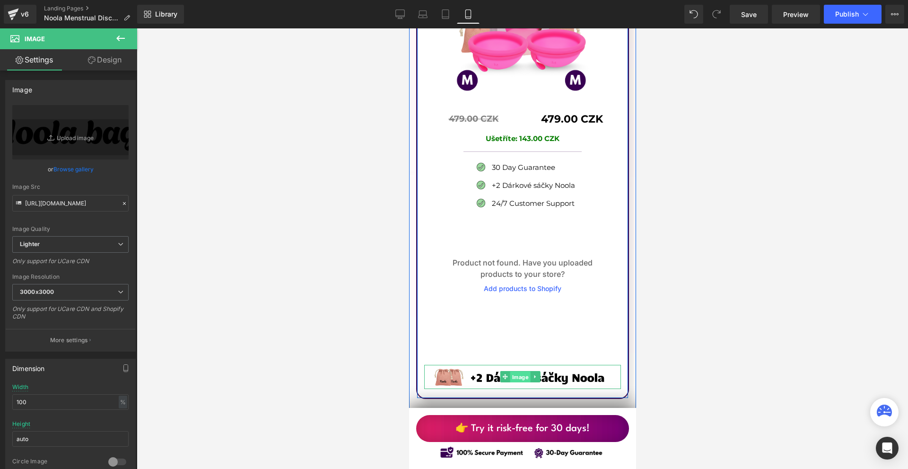
click at [515, 371] on span "Image" at bounding box center [520, 376] width 20 height 11
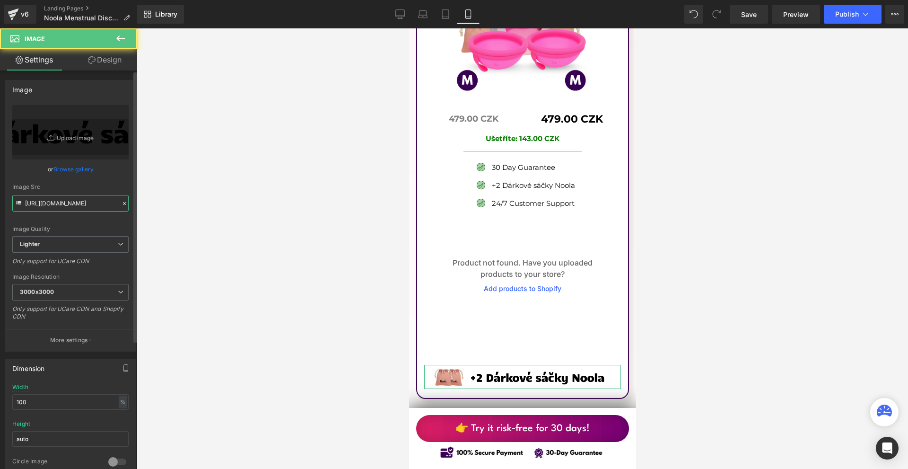
click at [48, 199] on input "[URL][DOMAIN_NAME]" at bounding box center [70, 203] width 116 height 17
paste input "755475c2-84a9-4283-a4e8-620f8d0cbddb/-/format/auto/-/preview/3000x3000/-/qualit…"
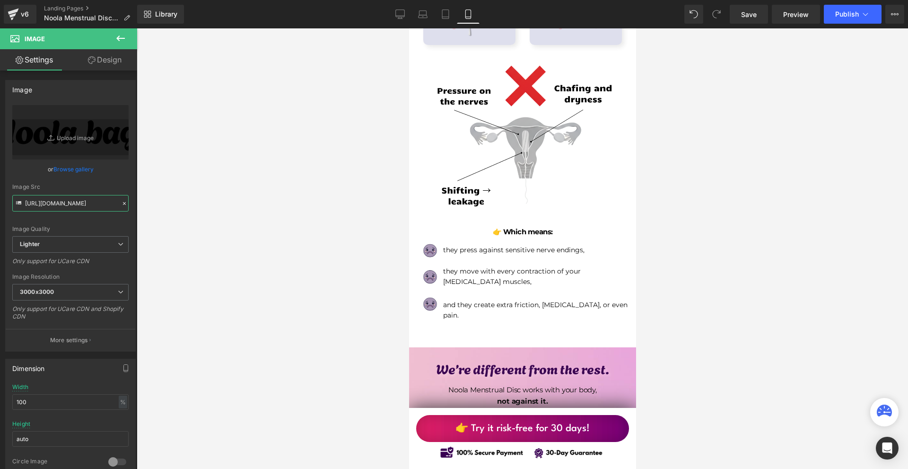
scroll to position [0, 0]
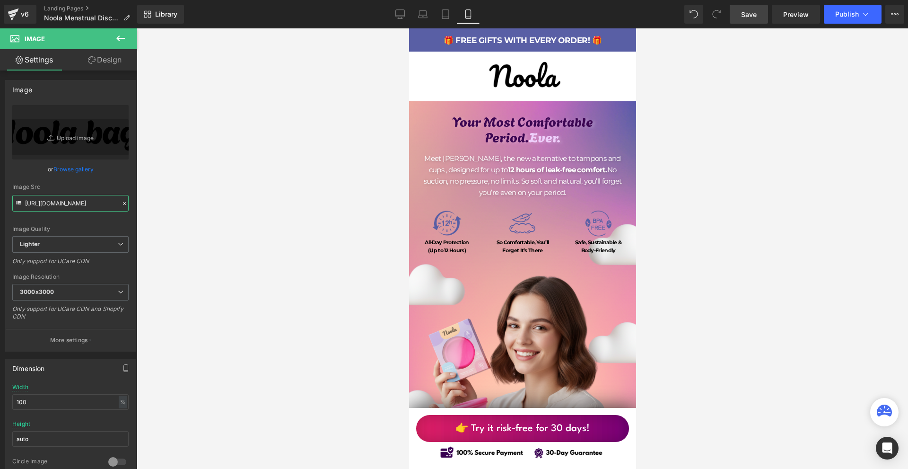
type input "[URL][DOMAIN_NAME]"
click at [762, 17] on link "Save" at bounding box center [749, 14] width 38 height 19
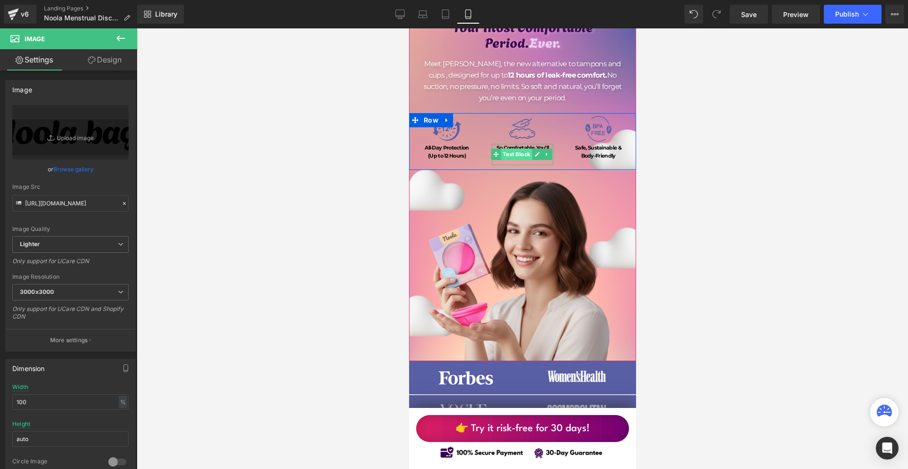
click at [523, 149] on span "Text Block" at bounding box center [516, 154] width 31 height 11
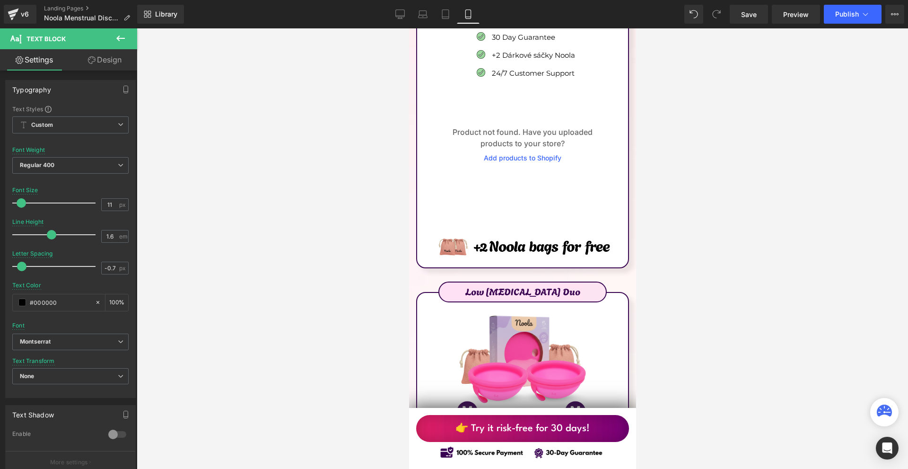
scroll to position [6102, 0]
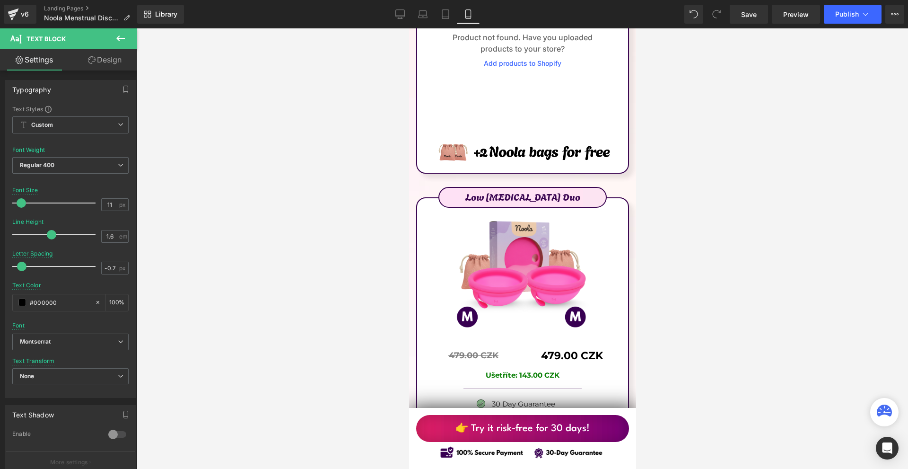
click at [2, 16] on div "v6 Landing Pages Noola Menstrual Disc UK" at bounding box center [68, 14] width 137 height 28
click at [9, 17] on icon at bounding box center [13, 14] width 11 height 24
